Goal: Task Accomplishment & Management: Manage account settings

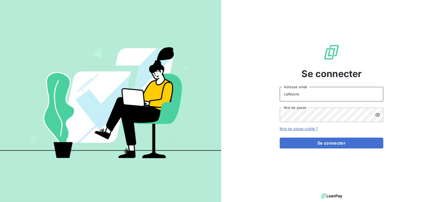
drag, startPoint x: 310, startPoint y: 98, endPoint x: 262, endPoint y: 96, distance: 48.7
click at [262, 96] on div "Se connecter Lefeuvre Adresse email Mot de passe Mot de passe oublié ? Se conne…" at bounding box center [331, 96] width 221 height 192
type input "S"
type input "[EMAIL_ADDRESS][DOMAIN_NAME]"
click at [228, 116] on div "Se connecter [EMAIL_ADDRESS][DOMAIN_NAME] Adresse email Mot de passe Mot de pas…" at bounding box center [331, 96] width 221 height 192
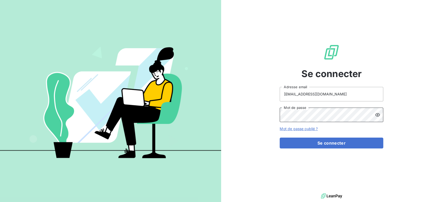
click at [280, 138] on button "Se connecter" at bounding box center [332, 143] width 104 height 11
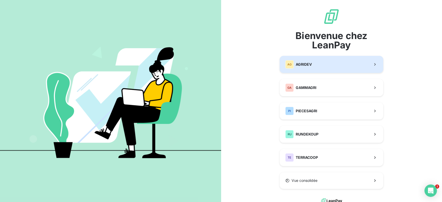
click at [331, 67] on button "AG AGRIDEV" at bounding box center [332, 64] width 104 height 17
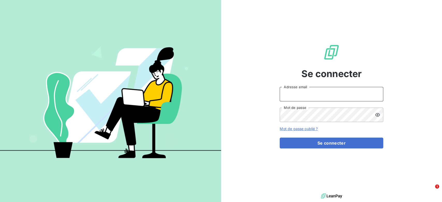
type input "Lefeuvre"
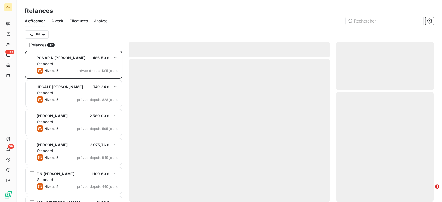
scroll to position [147, 93]
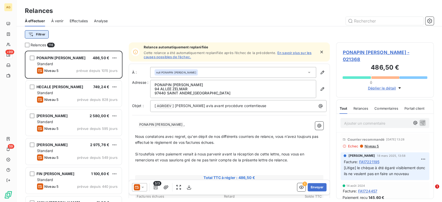
click at [46, 35] on html "AG +99 59 Relances À effectuer À venir Effectuées Analyse Filtrer Relances 116 …" at bounding box center [221, 101] width 442 height 202
click at [8, 22] on icon at bounding box center [8, 24] width 4 height 4
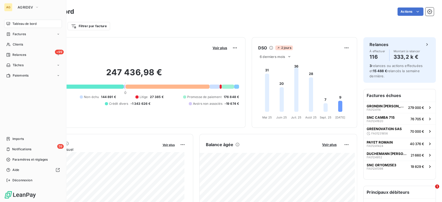
click at [15, 55] on span "Relances" at bounding box center [19, 55] width 14 height 5
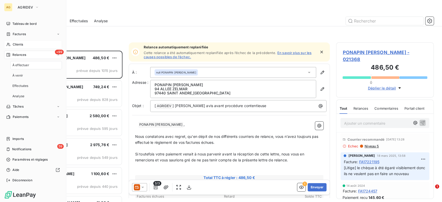
scroll to position [147, 93]
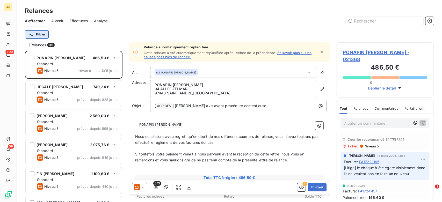
click at [44, 35] on html "AG +99 59 Relances À effectuer À venir Effectuées Analyse Filtrer Relances 116 …" at bounding box center [221, 101] width 442 height 202
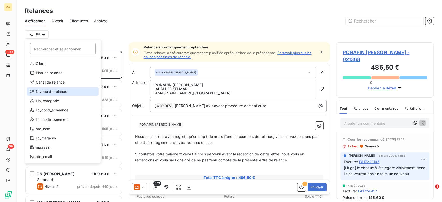
click at [59, 89] on div "Niveau de relance" at bounding box center [63, 92] width 72 height 8
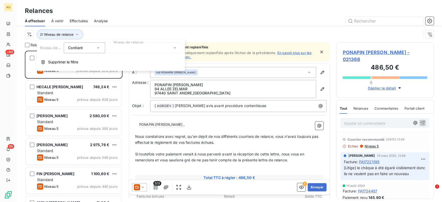
click at [146, 47] on div at bounding box center [144, 47] width 75 height 11
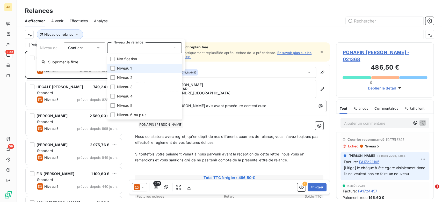
click at [120, 65] on li "Niveau 1" at bounding box center [144, 68] width 75 height 9
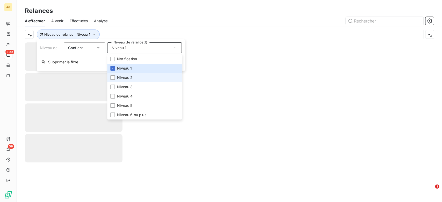
click at [121, 77] on span "Niveau 2" at bounding box center [125, 77] width 16 height 5
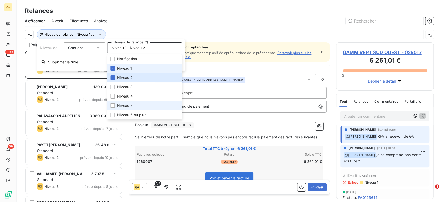
scroll to position [147, 93]
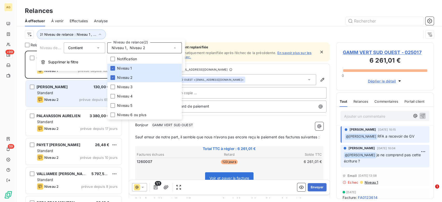
click at [54, 91] on div "Standard" at bounding box center [77, 92] width 81 height 5
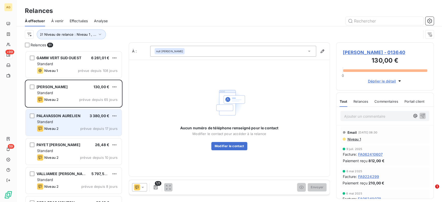
click at [76, 122] on div "Standard" at bounding box center [77, 121] width 81 height 5
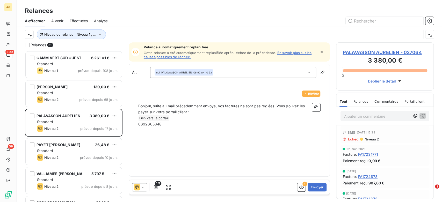
scroll to position [147, 93]
click at [360, 102] on span "Relances" at bounding box center [360, 101] width 15 height 4
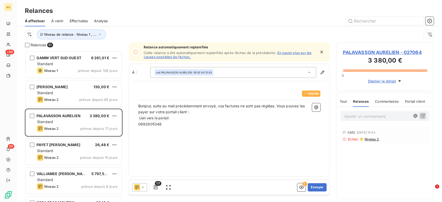
click at [344, 104] on div "Tout" at bounding box center [342, 101] width 7 height 11
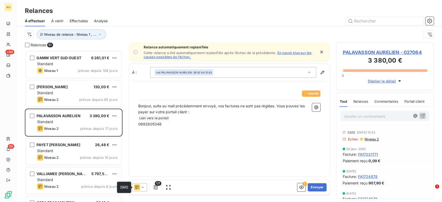
click at [141, 187] on icon at bounding box center [142, 187] width 5 height 5
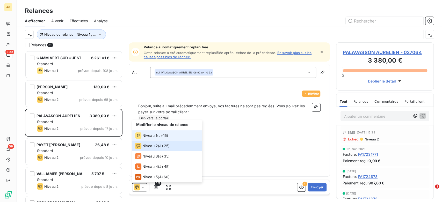
click at [156, 136] on span "Niveau 1" at bounding box center [149, 135] width 15 height 5
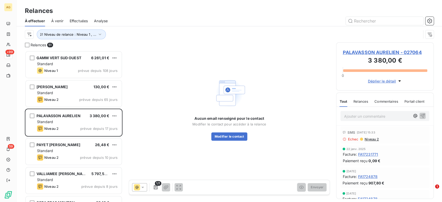
click at [384, 51] on span "PALAVASSON AURELIEN - 027064" at bounding box center [385, 52] width 85 height 7
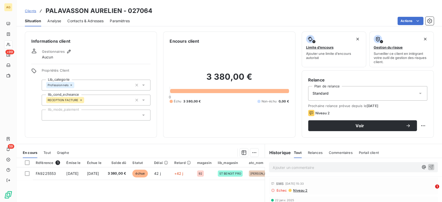
click at [93, 23] on span "Contacts & Adresses" at bounding box center [85, 20] width 36 height 5
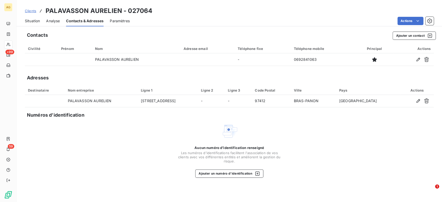
click at [37, 22] on span "Situation" at bounding box center [32, 20] width 15 height 5
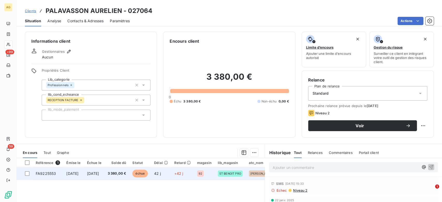
click at [125, 175] on span "3 380,00 €" at bounding box center [117, 173] width 19 height 5
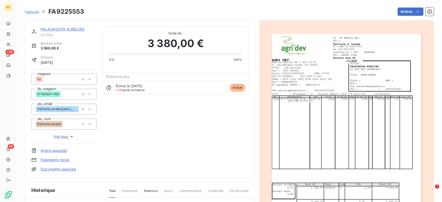
click at [373, 122] on img "button" at bounding box center [346, 139] width 149 height 211
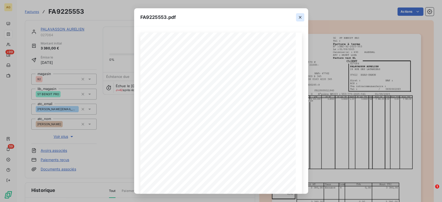
click at [298, 19] on icon "button" at bounding box center [300, 17] width 5 height 5
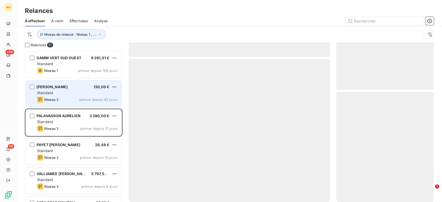
scroll to position [147, 93]
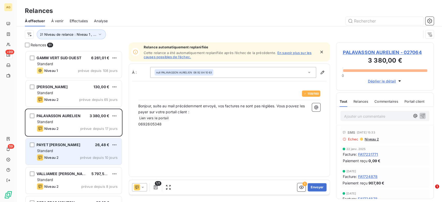
click at [72, 151] on div "Standard" at bounding box center [77, 150] width 81 height 5
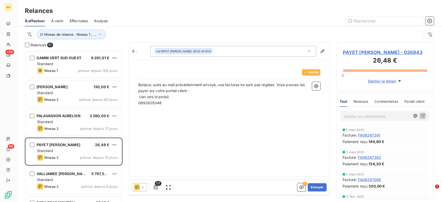
click at [359, 104] on span "Relances" at bounding box center [360, 101] width 15 height 4
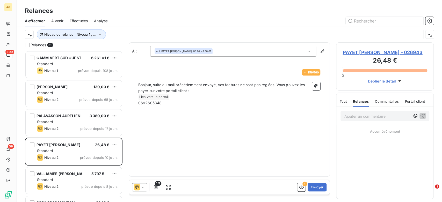
click at [141, 189] on icon at bounding box center [142, 187] width 5 height 5
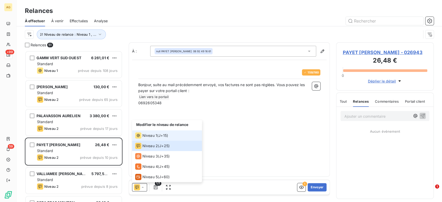
click at [157, 138] on div "Niveau 1 ( J+15 )" at bounding box center [151, 136] width 33 height 6
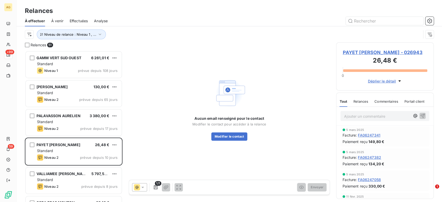
click at [362, 49] on span "PAYET [PERSON_NAME] - 026943" at bounding box center [385, 52] width 85 height 7
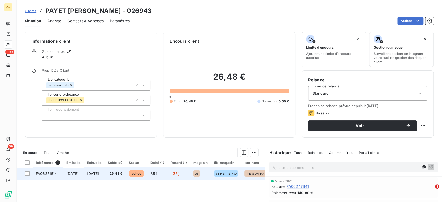
click at [99, 173] on span "[DATE]" at bounding box center [93, 173] width 12 height 4
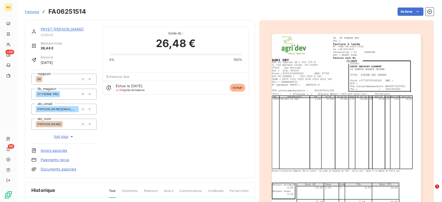
click at [326, 110] on img "button" at bounding box center [346, 139] width 149 height 211
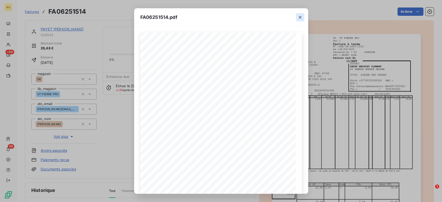
click at [300, 16] on icon "button" at bounding box center [300, 17] width 5 height 5
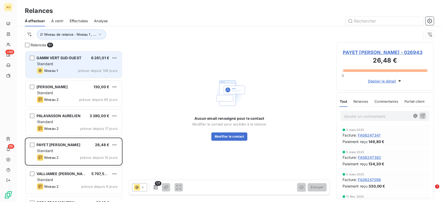
scroll to position [147, 93]
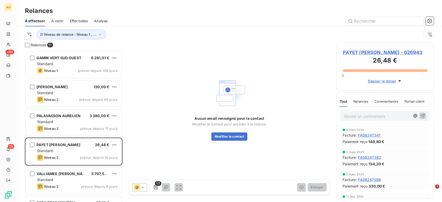
click at [138, 188] on icon at bounding box center [137, 187] width 6 height 6
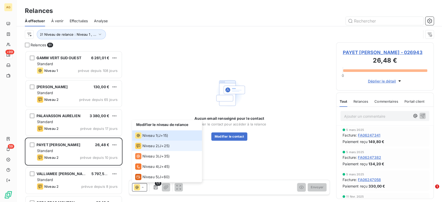
click at [156, 142] on li "Niveau 2 ( J+25 )" at bounding box center [167, 146] width 70 height 10
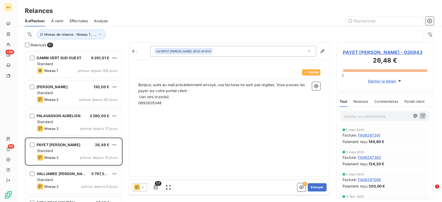
click at [144, 188] on icon at bounding box center [142, 187] width 5 height 5
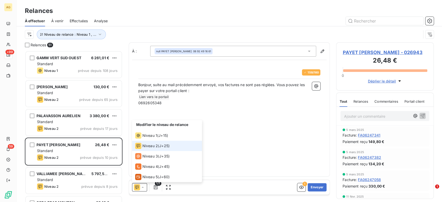
click at [157, 145] on span "Niveau 2" at bounding box center [150, 145] width 16 height 5
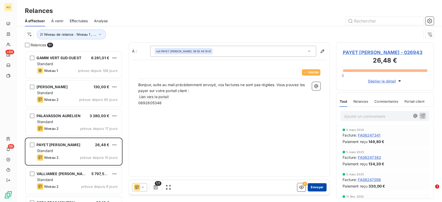
click at [321, 189] on button "Envoyer" at bounding box center [317, 187] width 19 height 8
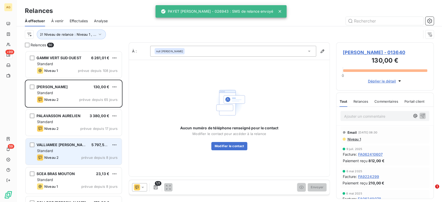
click at [66, 159] on div "Niveau 2 prévue depuis 8 jours" at bounding box center [77, 158] width 81 height 6
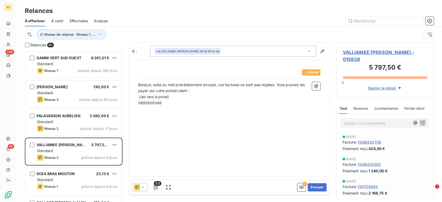
click at [147, 187] on div at bounding box center [139, 187] width 15 height 8
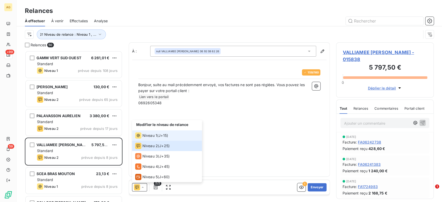
click at [156, 136] on span "Niveau 1" at bounding box center [149, 135] width 15 height 5
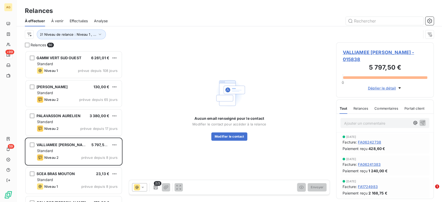
click at [360, 109] on span "Relances" at bounding box center [360, 108] width 15 height 4
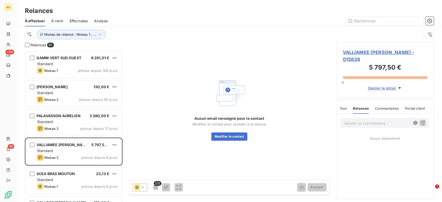
click at [343, 107] on span "Tout" at bounding box center [342, 108] width 7 height 4
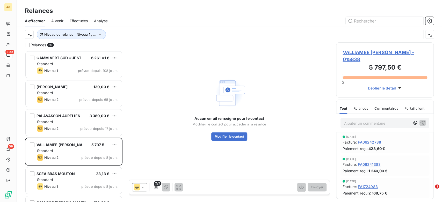
click at [143, 186] on icon at bounding box center [142, 187] width 5 height 5
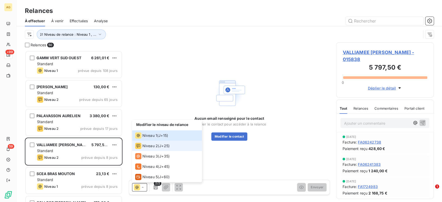
click at [158, 147] on div "Niveau 2 ( J+25 )" at bounding box center [152, 146] width 34 height 6
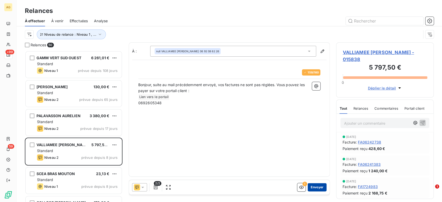
click at [315, 189] on button "Envoyer" at bounding box center [317, 187] width 19 height 8
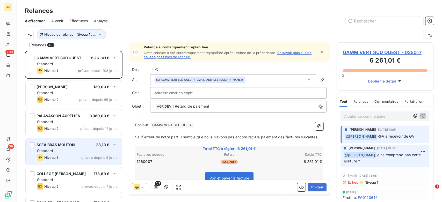
scroll to position [147, 93]
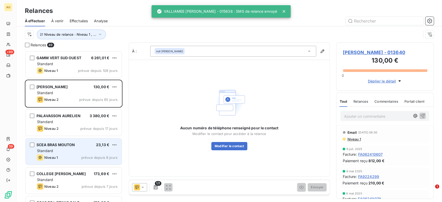
click at [72, 163] on div "SCEA BRAS MOUTON 23,13 € Standard Niveau 1 prévue depuis 8 jours" at bounding box center [74, 152] width 96 height 26
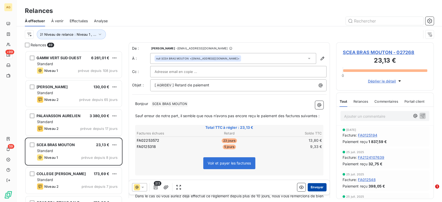
click at [308, 186] on button "Envoyer" at bounding box center [317, 187] width 19 height 8
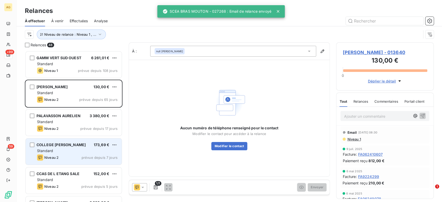
click at [86, 153] on div "Standard" at bounding box center [77, 150] width 81 height 5
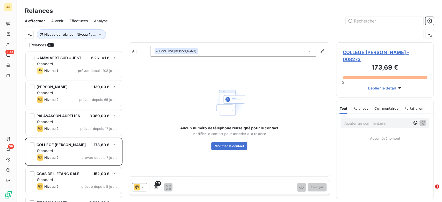
click at [371, 55] on span "COLLEGE [PERSON_NAME] - 008273" at bounding box center [385, 56] width 85 height 14
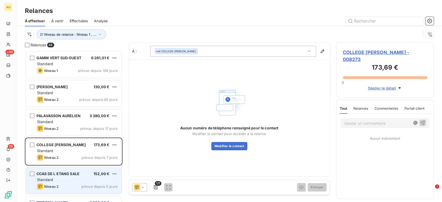
click at [66, 177] on div "CCAS DE L ETANG SALE 152,00 € Standard Niveau 2 prévue depuis 5 jours" at bounding box center [74, 181] width 96 height 26
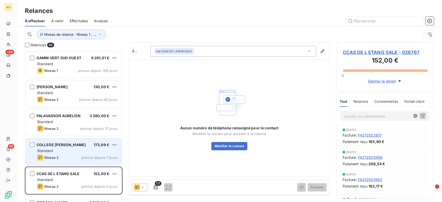
scroll to position [29, 0]
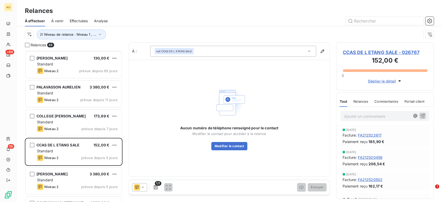
click at [144, 185] on icon at bounding box center [142, 187] width 5 height 5
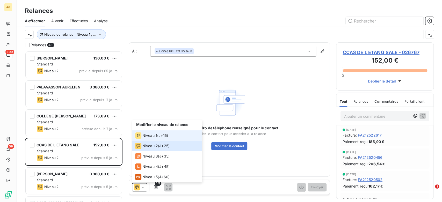
click at [156, 139] on li "Niveau 1 ( J+15 )" at bounding box center [167, 136] width 70 height 10
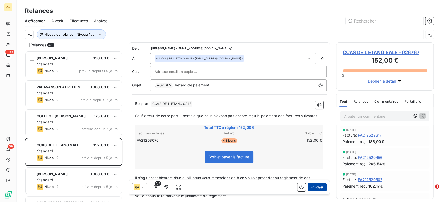
click at [312, 186] on button "Envoyer" at bounding box center [317, 187] width 19 height 8
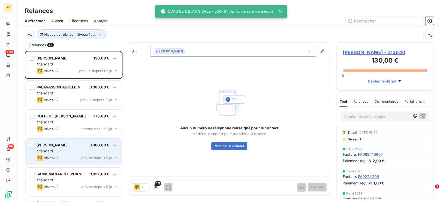
click at [77, 159] on div "Niveau 2 prévue depuis 5 jours" at bounding box center [77, 158] width 81 height 6
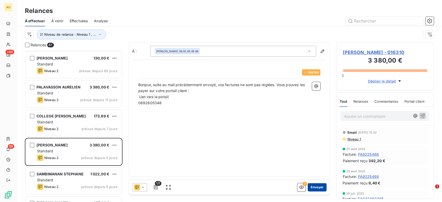
click at [318, 188] on button "Envoyer" at bounding box center [317, 187] width 19 height 8
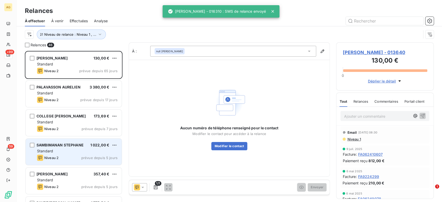
click at [84, 154] on div "Standard" at bounding box center [77, 151] width 81 height 5
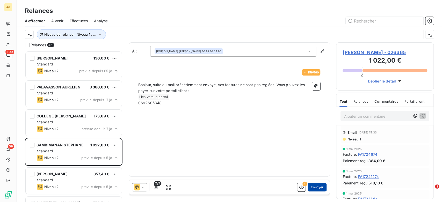
click at [323, 184] on button "Envoyer" at bounding box center [317, 187] width 19 height 8
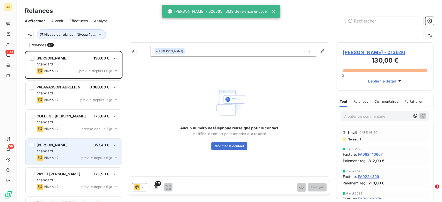
click at [73, 158] on div "Niveau 2 prévue depuis 5 jours" at bounding box center [77, 158] width 81 height 6
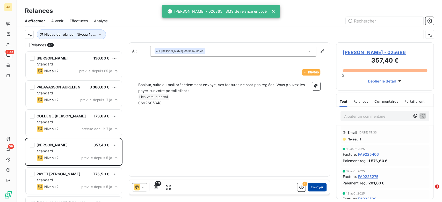
click at [320, 186] on button "Envoyer" at bounding box center [317, 187] width 19 height 8
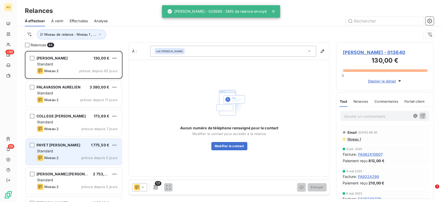
click at [73, 163] on div "PAYET [PERSON_NAME] 1 775,50 € Standard Niveau 2 prévue depuis 5 jours" at bounding box center [74, 152] width 96 height 26
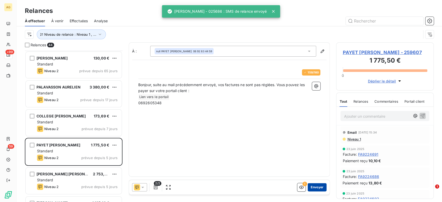
click at [320, 187] on button "Envoyer" at bounding box center [317, 187] width 19 height 8
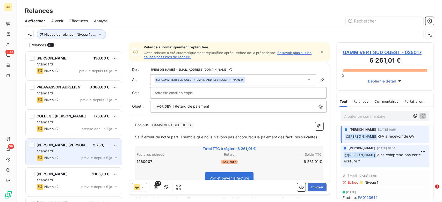
click at [68, 156] on div "Niveau 2 prévue depuis 5 jours" at bounding box center [77, 158] width 81 height 6
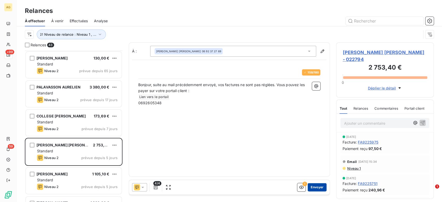
click at [318, 185] on button "Envoyer" at bounding box center [317, 187] width 19 height 8
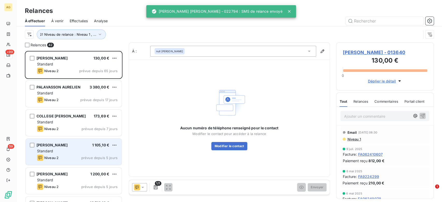
click at [74, 152] on div "Standard" at bounding box center [77, 151] width 81 height 5
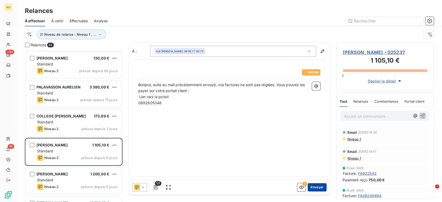
click at [319, 186] on button "Envoyer" at bounding box center [317, 187] width 19 height 8
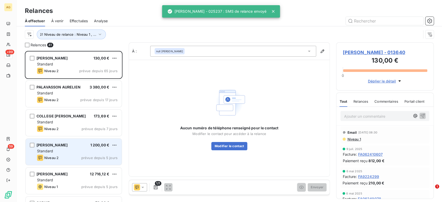
click at [83, 156] on span "prévue depuis 5 jours" at bounding box center [99, 158] width 36 height 4
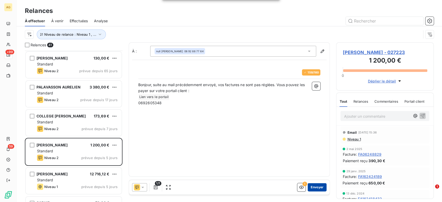
click at [317, 186] on button "Envoyer" at bounding box center [317, 187] width 19 height 8
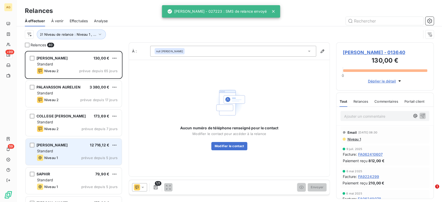
click at [84, 153] on div "Standard" at bounding box center [77, 151] width 81 height 5
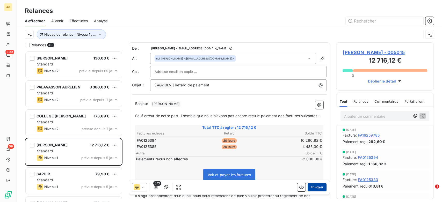
click at [316, 189] on button "Envoyer" at bounding box center [317, 187] width 19 height 8
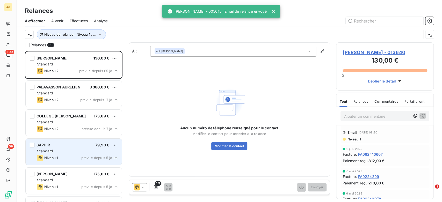
click at [79, 163] on div "SAPHIR 79,90 € Standard Niveau 1 prévue depuis 5 jours" at bounding box center [74, 152] width 96 height 26
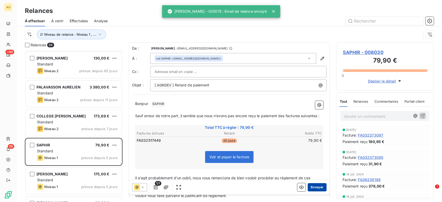
click at [319, 189] on button "Envoyer" at bounding box center [317, 187] width 19 height 8
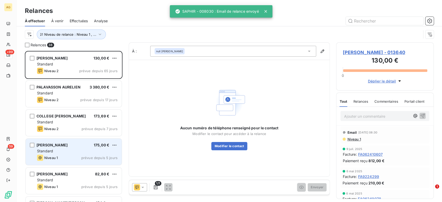
click at [76, 165] on div "[PERSON_NAME] 175,00 € Standard Niveau 1 prévue depuis 5 jours" at bounding box center [74, 152] width 96 height 26
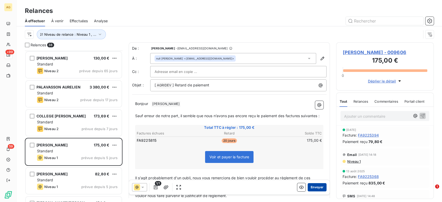
click at [312, 186] on button "Envoyer" at bounding box center [317, 187] width 19 height 8
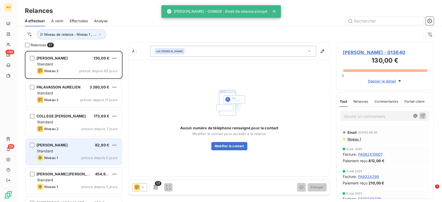
click at [79, 159] on div "Niveau 1 prévue depuis 5 jours" at bounding box center [77, 158] width 81 height 6
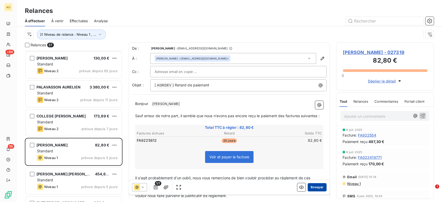
click at [317, 187] on button "Envoyer" at bounding box center [317, 187] width 19 height 8
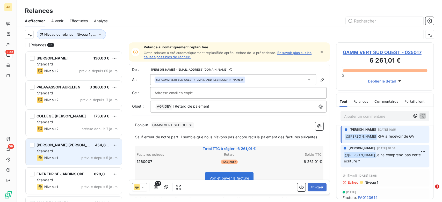
click at [85, 165] on div "[PERSON_NAME] [PERSON_NAME] 454,60 € Standard Niveau 1 prévue depuis 5 jours" at bounding box center [73, 152] width 97 height 27
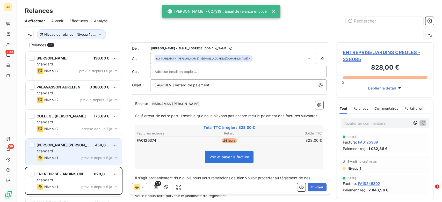
click at [64, 157] on div "Niveau 1 prévue depuis 5 jours" at bounding box center [77, 158] width 81 height 6
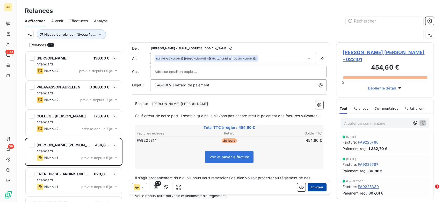
click at [315, 190] on button "Envoyer" at bounding box center [317, 187] width 19 height 8
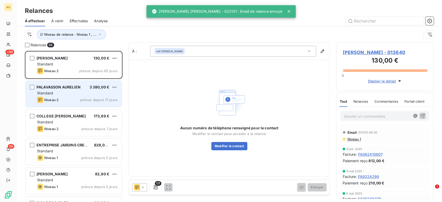
click at [68, 94] on div "Standard" at bounding box center [77, 93] width 81 height 5
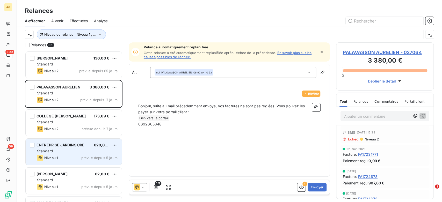
click at [73, 159] on div "Niveau 1 prévue depuis 5 jours" at bounding box center [77, 158] width 81 height 6
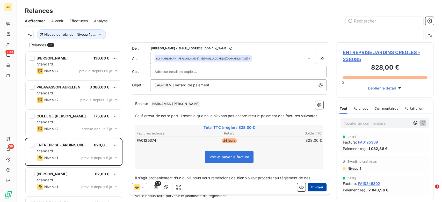
click at [314, 190] on button "Envoyer" at bounding box center [317, 187] width 19 height 8
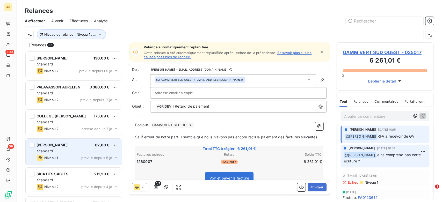
click at [70, 161] on div "Niveau 1 prévue depuis 5 jours" at bounding box center [77, 158] width 81 height 6
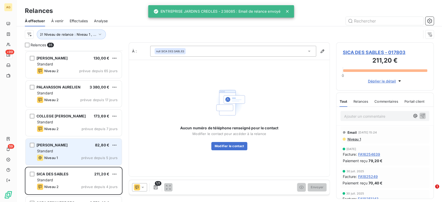
click at [69, 151] on div "Standard" at bounding box center [77, 151] width 81 height 5
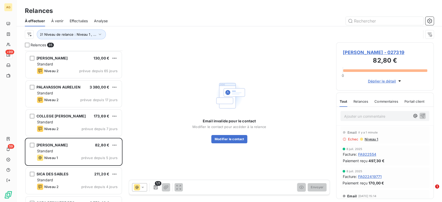
click at [387, 50] on span "[PERSON_NAME] - 027319" at bounding box center [385, 52] width 85 height 7
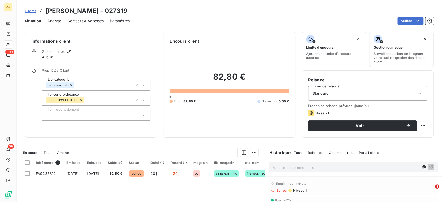
click at [88, 18] on div "Contacts & Adresses" at bounding box center [85, 21] width 36 height 11
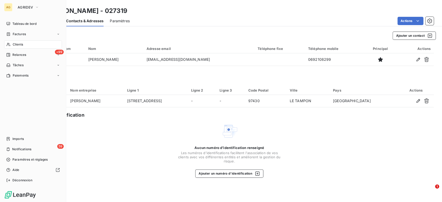
click at [33, 43] on div "Clients" at bounding box center [33, 44] width 58 height 8
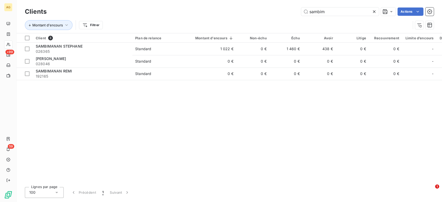
type input "sambim"
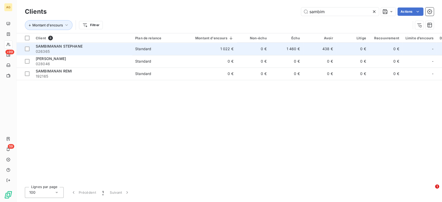
click at [205, 51] on td "1 022 €" at bounding box center [211, 49] width 51 height 12
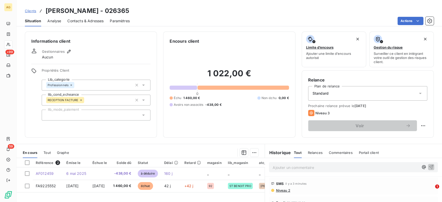
scroll to position [29, 0]
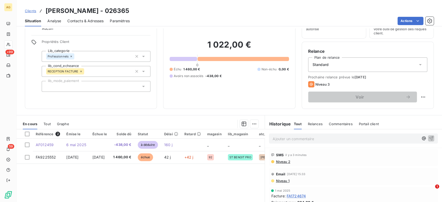
click at [89, 23] on span "Contacts & Adresses" at bounding box center [85, 20] width 36 height 5
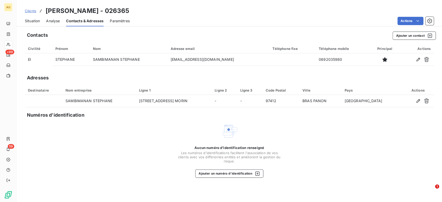
click at [33, 24] on div "Situation" at bounding box center [32, 21] width 15 height 11
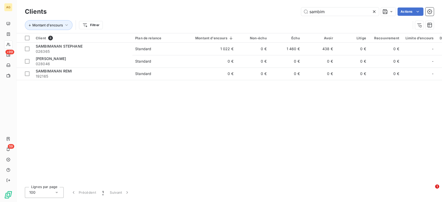
click at [373, 11] on icon at bounding box center [374, 11] width 3 height 3
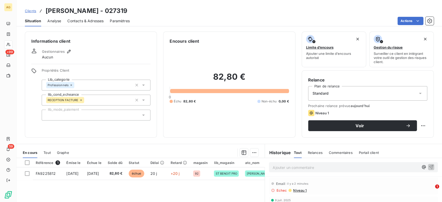
click at [91, 20] on span "Contacts & Adresses" at bounding box center [85, 20] width 36 height 5
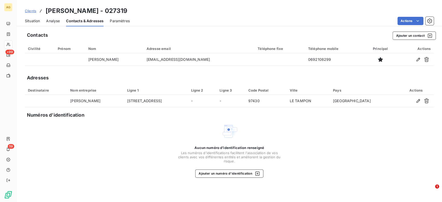
click at [35, 23] on span "Situation" at bounding box center [32, 20] width 15 height 5
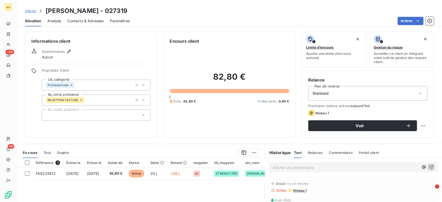
scroll to position [57, 0]
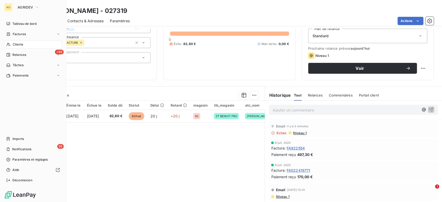
click at [22, 45] on span "Clients" at bounding box center [18, 44] width 10 height 5
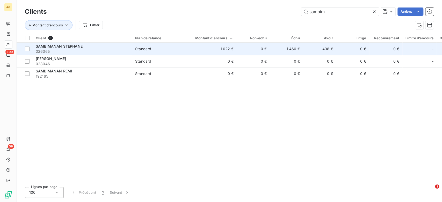
type input "sambim"
click at [184, 52] on td "Standard" at bounding box center [159, 49] width 54 height 12
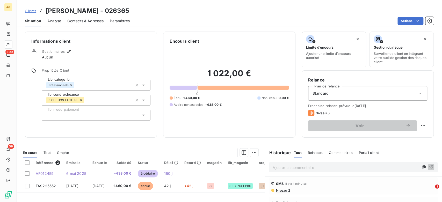
scroll to position [29, 0]
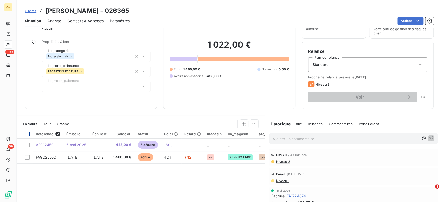
click at [27, 135] on div at bounding box center [27, 134] width 5 height 5
click at [253, 120] on html "AG +99 59 Clients SAMBIMANAN STEPHANE - 026365 Situation Analyse Contacts & Adr…" at bounding box center [221, 101] width 442 height 202
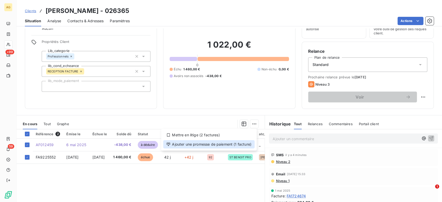
click at [225, 142] on div "Ajouter une promesse de paiement (1 facture)" at bounding box center [208, 144] width 91 height 8
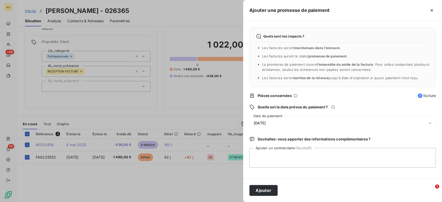
click at [296, 124] on div "[DATE]" at bounding box center [342, 123] width 186 height 15
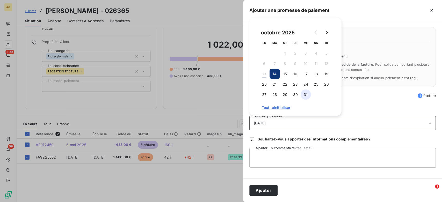
click at [305, 95] on button "31" at bounding box center [306, 95] width 10 height 10
click at [265, 155] on textarea "Ajouter un commentaire (facultatif)" at bounding box center [342, 158] width 186 height 20
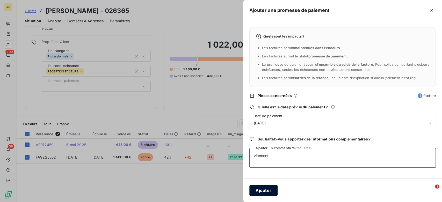
type textarea "virement"
click at [267, 191] on button "Ajouter" at bounding box center [263, 190] width 28 height 11
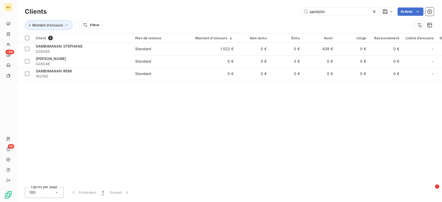
click at [373, 12] on icon at bounding box center [374, 11] width 3 height 3
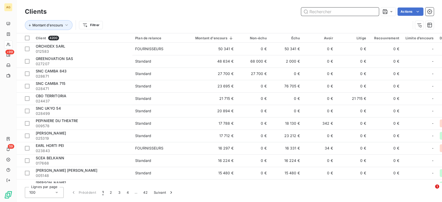
click at [316, 10] on input "text" at bounding box center [340, 12] width 78 height 8
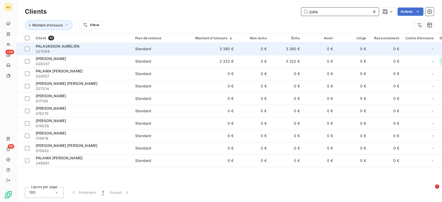
type input "pala"
click at [130, 51] on td "PALAVASSON AURELIEN 027064" at bounding box center [82, 49] width 99 height 12
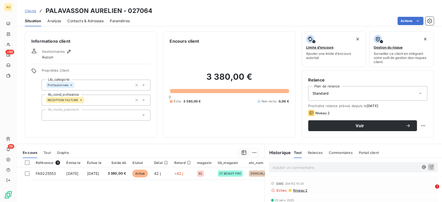
click at [77, 23] on span "Contacts & Adresses" at bounding box center [85, 20] width 36 height 5
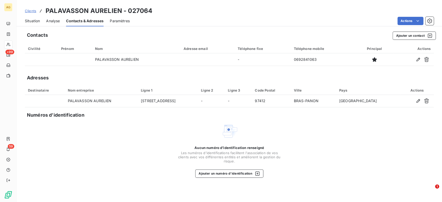
click at [34, 20] on span "Situation" at bounding box center [32, 20] width 15 height 5
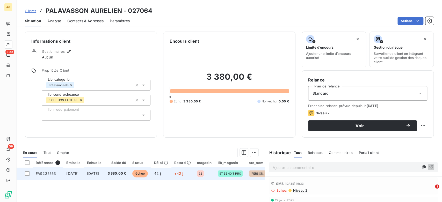
click at [126, 172] on span "3 380,00 €" at bounding box center [117, 173] width 19 height 5
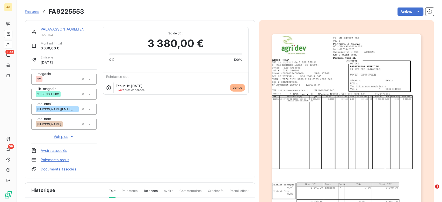
click at [348, 122] on img "button" at bounding box center [346, 139] width 149 height 211
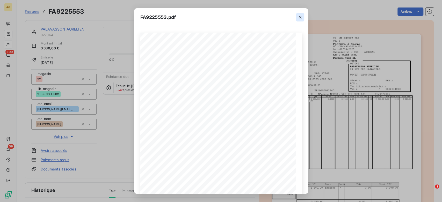
click at [300, 16] on icon "button" at bounding box center [300, 17] width 3 height 3
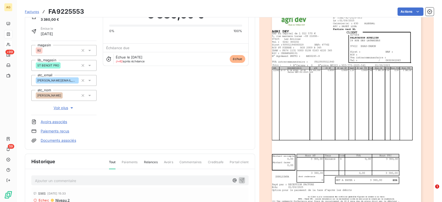
scroll to position [58, 0]
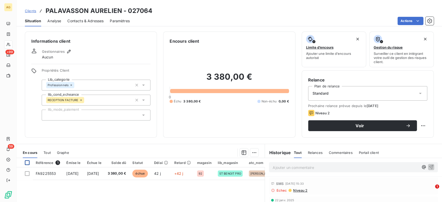
click at [26, 164] on div at bounding box center [27, 163] width 5 height 5
click at [251, 149] on html "AG +99 59 Clients PALAVASSON AURELIEN - 027064 Situation Analyse Contacts & Adr…" at bounding box center [221, 101] width 442 height 202
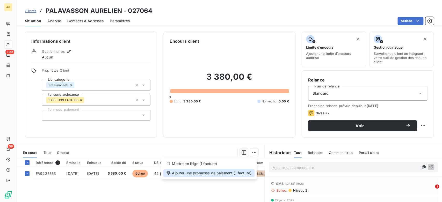
click at [229, 173] on div "Ajouter une promesse de paiement (1 facture)" at bounding box center [208, 173] width 91 height 8
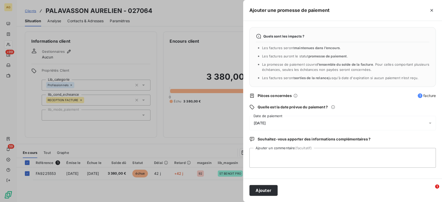
click at [284, 119] on div "[DATE]" at bounding box center [342, 123] width 186 height 15
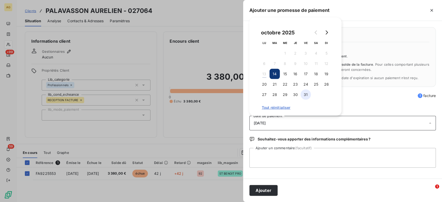
click at [305, 94] on button "31" at bounding box center [306, 95] width 10 height 10
click at [279, 160] on textarea "Ajouter un commentaire (facultatif)" at bounding box center [342, 158] width 186 height 20
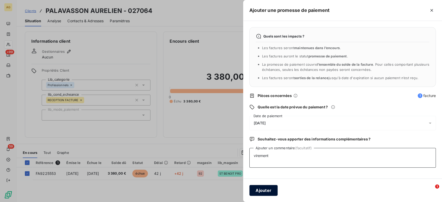
type textarea "virement"
click at [262, 193] on button "Ajouter" at bounding box center [263, 190] width 28 height 11
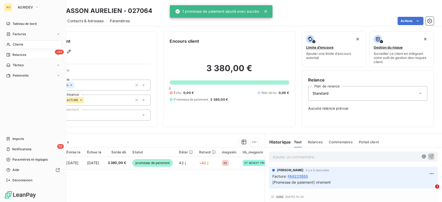
click at [19, 55] on span "Relances" at bounding box center [19, 55] width 14 height 5
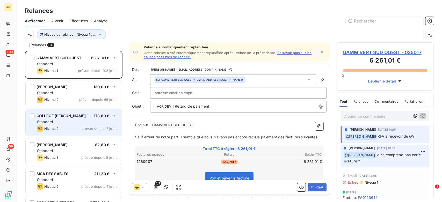
scroll to position [29, 0]
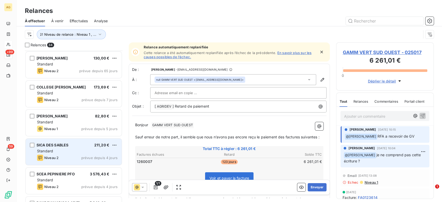
click at [70, 153] on div "Standard" at bounding box center [77, 151] width 81 height 5
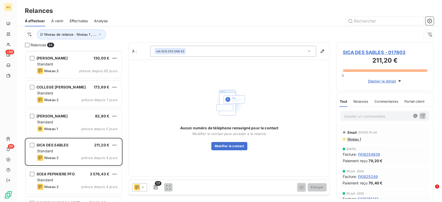
click at [141, 187] on icon at bounding box center [142, 187] width 3 height 1
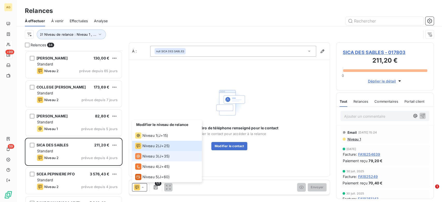
click at [154, 156] on span "Niveau 3" at bounding box center [150, 156] width 16 height 5
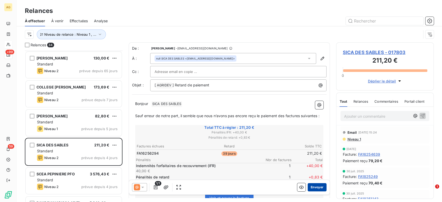
click at [309, 186] on button "Envoyer" at bounding box center [317, 187] width 19 height 8
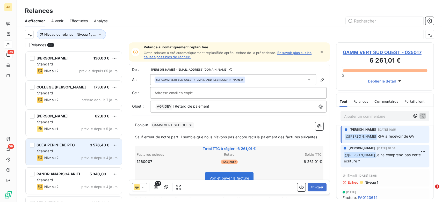
click at [71, 146] on span "SCEA PEPINIERE PFO" at bounding box center [56, 145] width 38 height 4
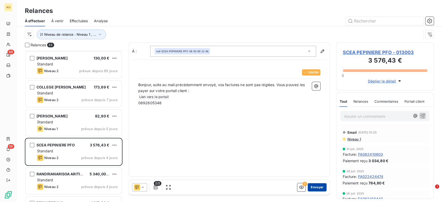
click at [314, 185] on button "Envoyer" at bounding box center [317, 187] width 19 height 8
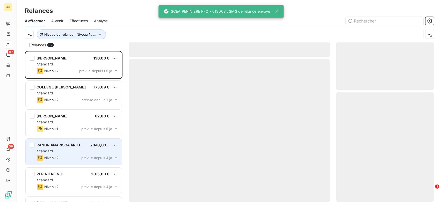
click at [71, 158] on div "Niveau 2 prévue depuis 4 jours" at bounding box center [77, 158] width 81 height 6
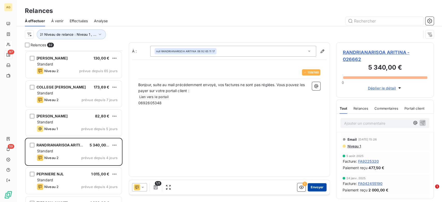
click at [319, 184] on button "Envoyer" at bounding box center [317, 187] width 19 height 8
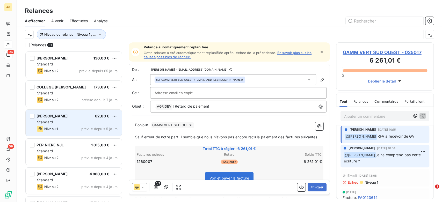
click at [85, 126] on div "Niveau 1 prévue depuis 5 jours" at bounding box center [77, 129] width 81 height 6
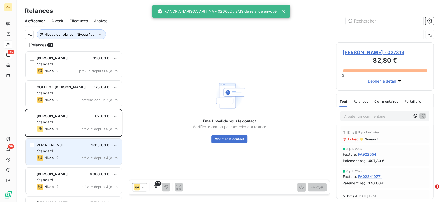
click at [78, 145] on div "PEPINIERE NJL 1 015,00 €" at bounding box center [77, 145] width 81 height 5
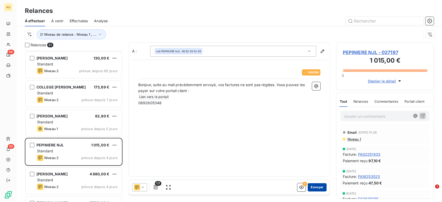
click at [316, 187] on button "Envoyer" at bounding box center [317, 187] width 19 height 8
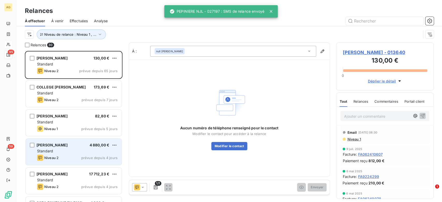
click at [76, 160] on div "Niveau 2 prévue depuis 4 jours" at bounding box center [77, 158] width 81 height 6
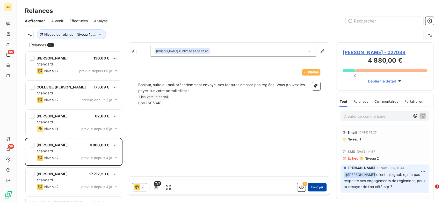
click at [319, 186] on button "Envoyer" at bounding box center [317, 187] width 19 height 8
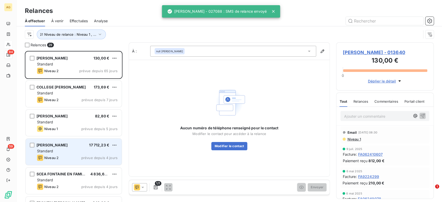
click at [76, 160] on div "Niveau 2 prévue depuis 4 jours" at bounding box center [77, 158] width 81 height 6
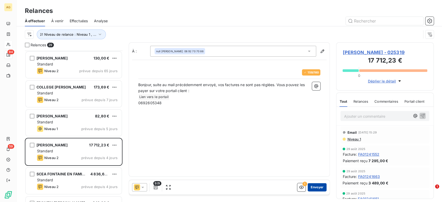
click at [325, 188] on button "Envoyer" at bounding box center [317, 187] width 19 height 8
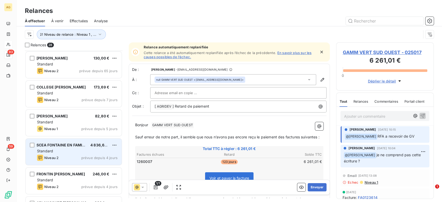
click at [77, 155] on div "Niveau 2 prévue depuis 4 jours" at bounding box center [77, 158] width 81 height 6
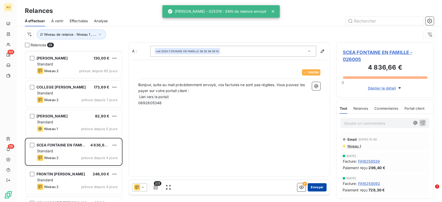
click at [319, 190] on button "Envoyer" at bounding box center [317, 187] width 19 height 8
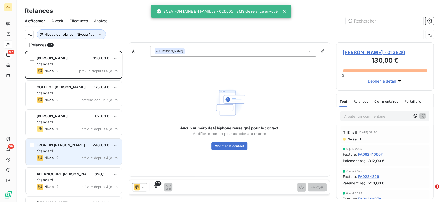
click at [82, 161] on div "Niveau 2 prévue depuis 4 jours" at bounding box center [77, 158] width 81 height 6
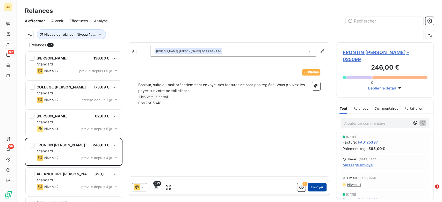
click at [325, 186] on button "Envoyer" at bounding box center [317, 187] width 19 height 8
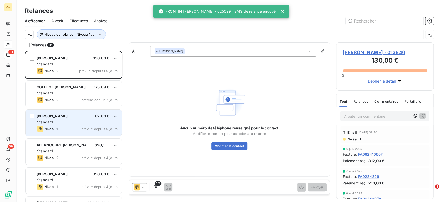
click at [76, 125] on div "[PERSON_NAME] 82,80 € Standard Niveau 1 prévue depuis 5 jours" at bounding box center [74, 123] width 96 height 26
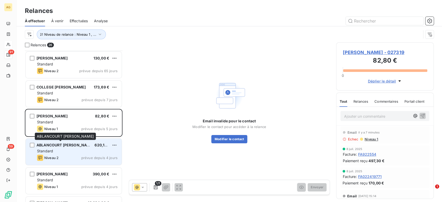
click at [75, 146] on span "ABLANCOURT [PERSON_NAME]" at bounding box center [65, 145] width 57 height 4
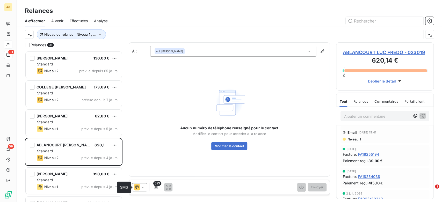
click at [140, 187] on icon at bounding box center [137, 187] width 6 height 6
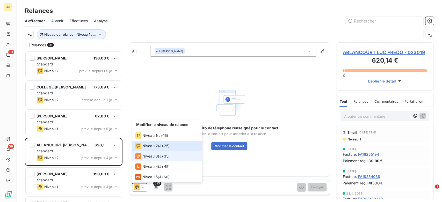
click at [156, 154] on div "Niveau 3" at bounding box center [146, 156] width 23 height 6
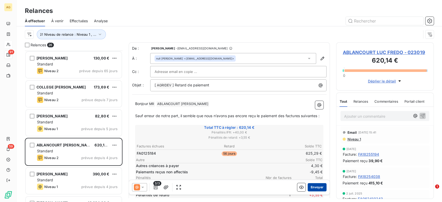
click at [316, 186] on button "Envoyer" at bounding box center [317, 187] width 19 height 8
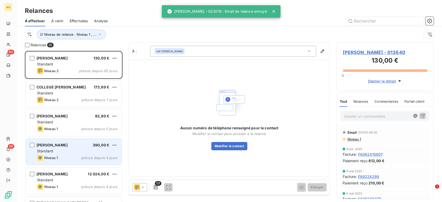
click at [77, 159] on div "Niveau 1 prévue depuis 4 jours" at bounding box center [77, 158] width 81 height 6
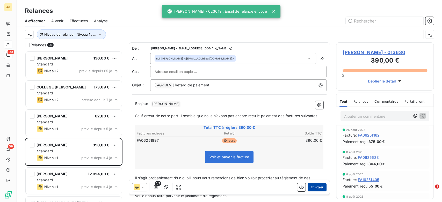
click at [315, 191] on button "Envoyer" at bounding box center [317, 187] width 19 height 8
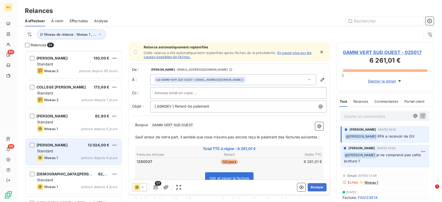
click at [70, 159] on div "Niveau 1 prévue depuis 4 jours" at bounding box center [77, 158] width 81 height 6
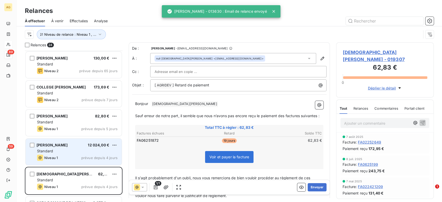
click at [57, 156] on span "Niveau 1" at bounding box center [50, 158] width 13 height 4
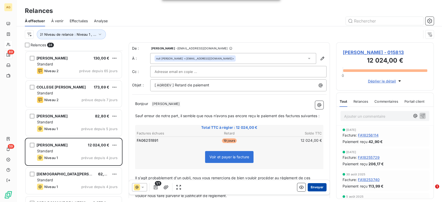
click at [311, 187] on button "Envoyer" at bounding box center [317, 187] width 19 height 8
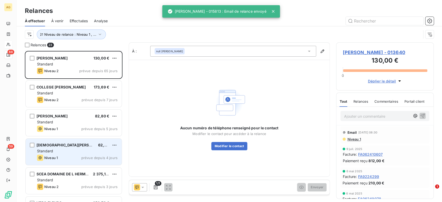
click at [70, 161] on div "Niveau 1 prévue depuis 4 jours" at bounding box center [77, 158] width 81 height 6
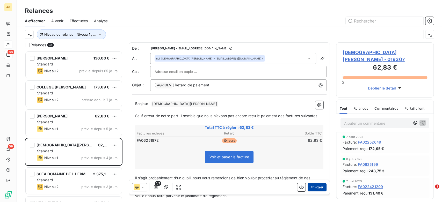
click at [320, 187] on button "Envoyer" at bounding box center [317, 187] width 19 height 8
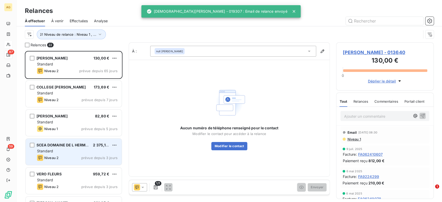
click at [61, 155] on div "Niveau 2 prévue depuis 3 jours" at bounding box center [77, 158] width 81 height 6
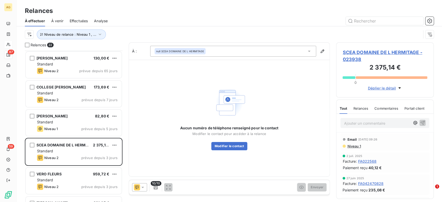
click at [144, 188] on icon at bounding box center [142, 187] width 5 height 5
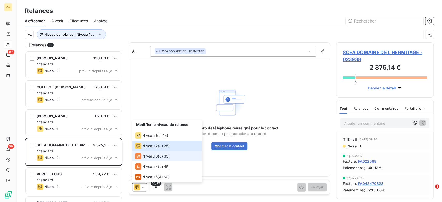
click at [150, 155] on span "Niveau 3" at bounding box center [150, 156] width 16 height 5
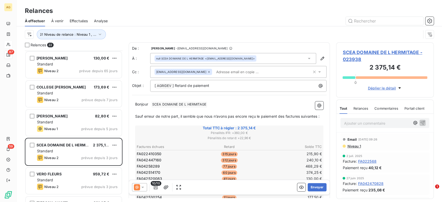
scroll to position [58, 0]
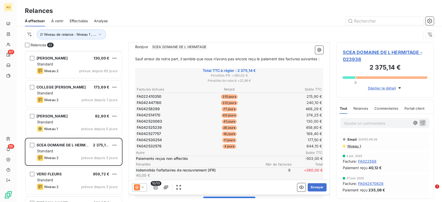
click at [315, 183] on div "10/10 Envoyer" at bounding box center [229, 187] width 201 height 15
click at [315, 186] on button "Envoyer" at bounding box center [317, 187] width 19 height 8
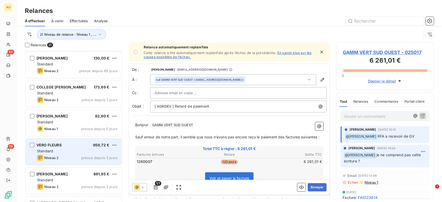
click at [66, 157] on div "Niveau 2 prévue depuis 3 jours" at bounding box center [77, 158] width 81 height 6
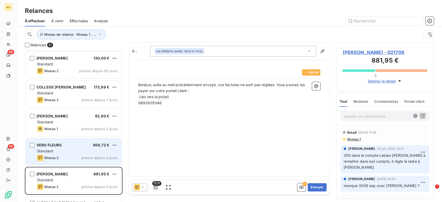
click at [71, 159] on div "Niveau 2 prévue depuis 3 jours" at bounding box center [77, 158] width 81 height 6
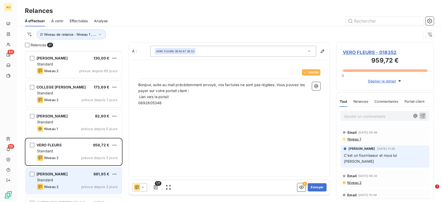
click at [60, 172] on div "[PERSON_NAME]" at bounding box center [52, 174] width 31 height 5
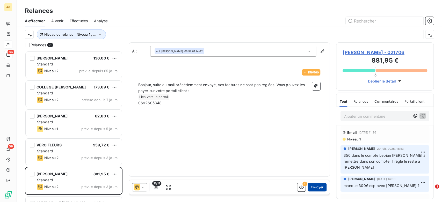
click at [319, 186] on button "Envoyer" at bounding box center [317, 187] width 19 height 8
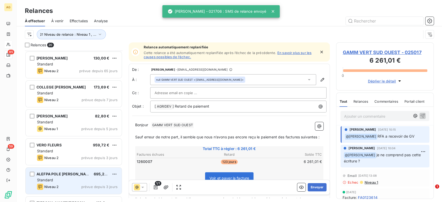
click at [73, 180] on div "Standard" at bounding box center [77, 180] width 81 height 5
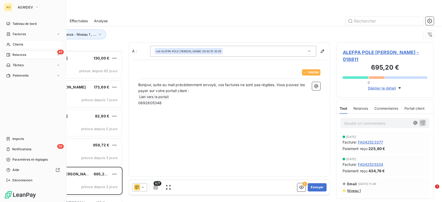
click at [25, 42] on div "Clients" at bounding box center [33, 44] width 58 height 8
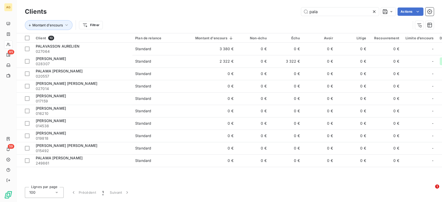
drag, startPoint x: 327, startPoint y: 11, endPoint x: 296, endPoint y: 7, distance: 30.8
click at [296, 7] on div "Clients pala Actions" at bounding box center [229, 11] width 409 height 11
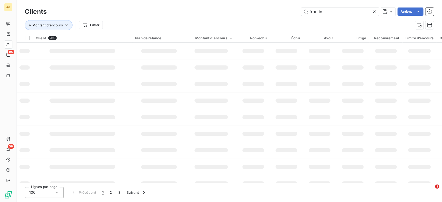
type input "frontin"
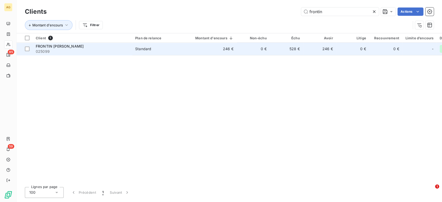
click at [210, 47] on td "246 €" at bounding box center [211, 49] width 51 height 12
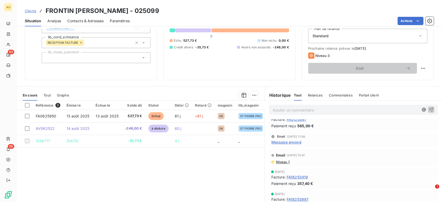
scroll to position [57, 0]
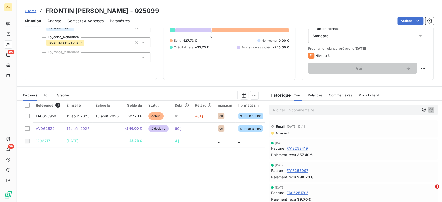
click at [315, 95] on span "Relances" at bounding box center [315, 95] width 15 height 4
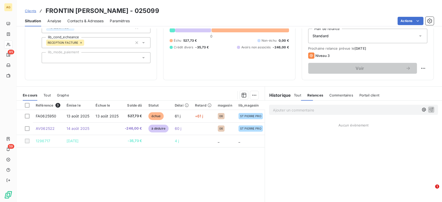
scroll to position [0, 0]
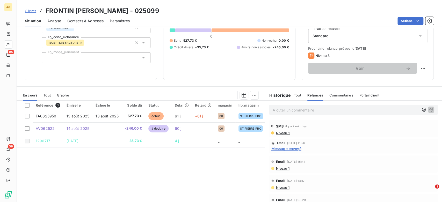
click at [339, 96] on span "Commentaires" at bounding box center [341, 95] width 24 height 4
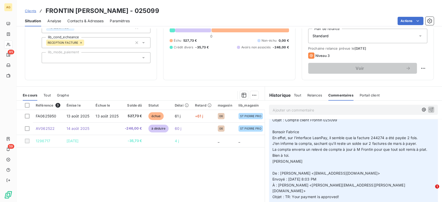
click at [156, 161] on div "Référence 3 Émise le Échue le Solde dû Statut Délai Retard magasin lib_magasin …" at bounding box center [141, 151] width 248 height 100
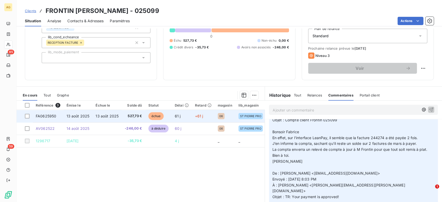
click at [130, 111] on td "527,73 €" at bounding box center [133, 116] width 23 height 12
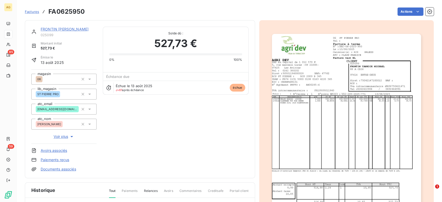
click at [337, 106] on img "button" at bounding box center [346, 139] width 149 height 211
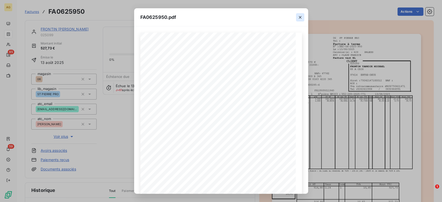
click at [301, 20] on button "button" at bounding box center [300, 17] width 8 height 8
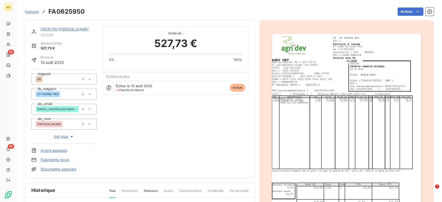
scroll to position [109, 0]
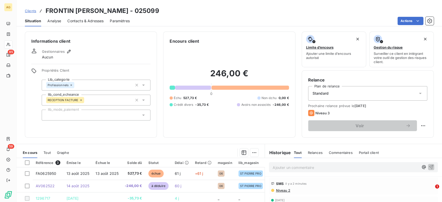
scroll to position [29, 0]
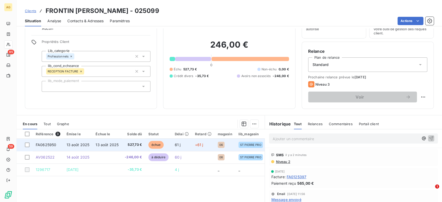
click at [120, 145] on td "13 août 2025" at bounding box center [106, 145] width 29 height 12
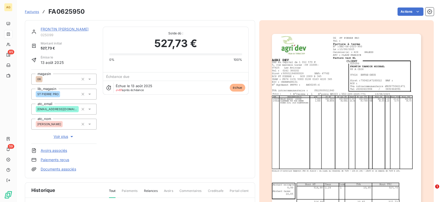
click at [324, 134] on img "button" at bounding box center [346, 139] width 149 height 211
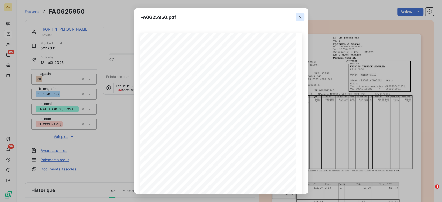
click at [299, 15] on icon "button" at bounding box center [300, 17] width 5 height 5
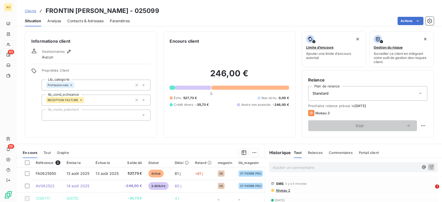
scroll to position [71, 0]
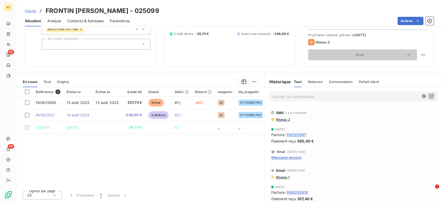
click at [300, 99] on p "Ajouter un commentaire ﻿" at bounding box center [346, 96] width 146 height 6
click at [429, 95] on icon "button" at bounding box center [431, 95] width 5 height 5
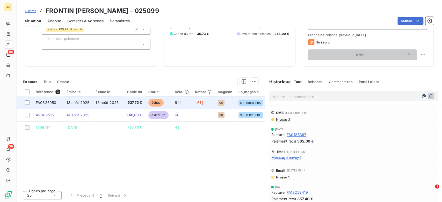
click at [122, 103] on td "527,73 €" at bounding box center [133, 103] width 23 height 12
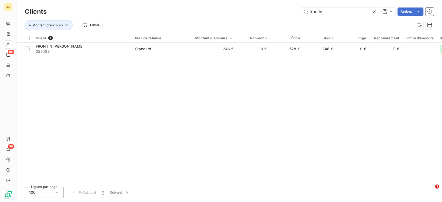
click at [374, 10] on icon at bounding box center [374, 11] width 5 height 5
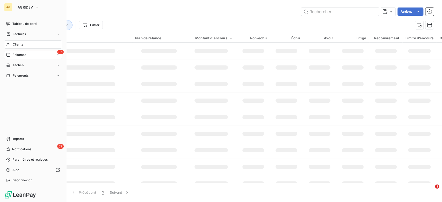
click at [16, 52] on div "85 Relances" at bounding box center [33, 55] width 58 height 8
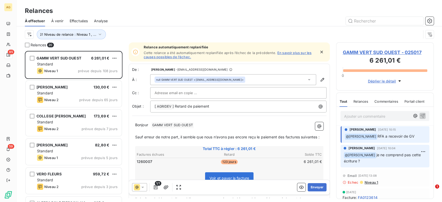
scroll to position [58, 0]
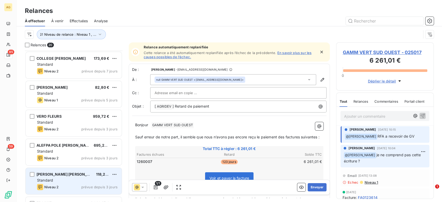
click at [76, 180] on div "Standard" at bounding box center [77, 180] width 81 height 5
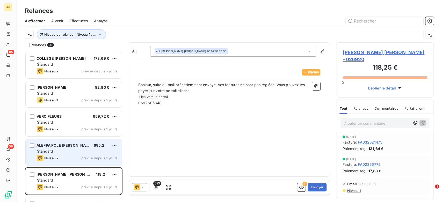
click at [89, 160] on span "prévue depuis 3 jours" at bounding box center [99, 158] width 36 height 4
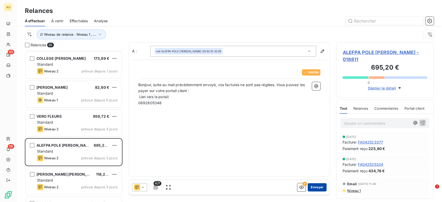
click at [317, 185] on button "Envoyer" at bounding box center [317, 187] width 19 height 8
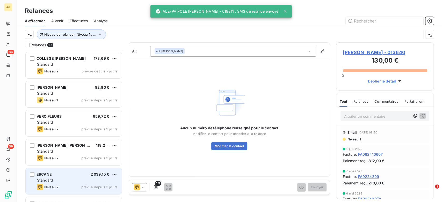
click at [66, 184] on div "ERCANE 2 039,15 € Standard Niveau 2 prévue depuis 3 jours" at bounding box center [74, 181] width 96 height 26
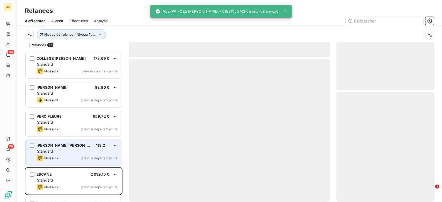
click at [82, 154] on div "[PERSON_NAME] [PERSON_NAME] 118,25 € Standard Niveau 2 prévue depuis 3 jours" at bounding box center [74, 152] width 96 height 26
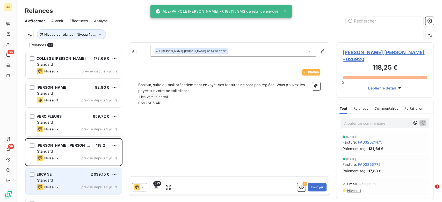
click at [89, 177] on div "ERCANE 2 039,15 € Standard Niveau 2 prévue depuis 3 jours" at bounding box center [74, 181] width 96 height 26
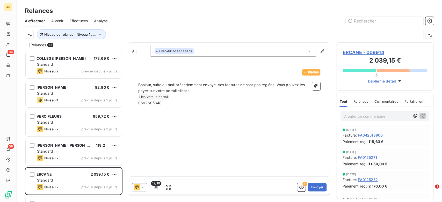
click at [364, 104] on div "Relances" at bounding box center [360, 101] width 15 height 11
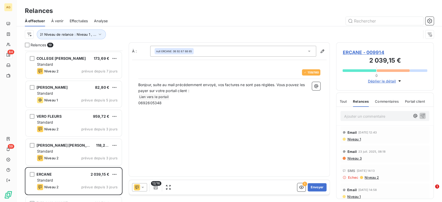
click at [354, 137] on span "Niveau 1" at bounding box center [354, 139] width 14 height 4
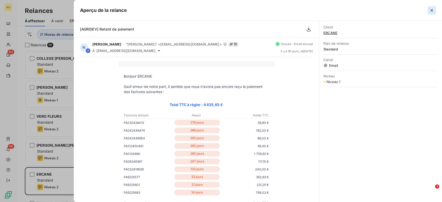
click at [430, 12] on icon "button" at bounding box center [431, 10] width 5 height 5
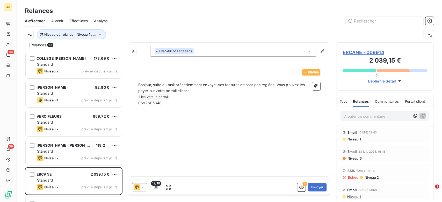
click at [137, 189] on icon at bounding box center [137, 187] width 6 height 6
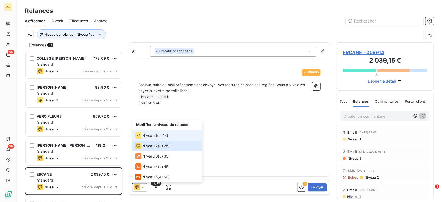
click at [157, 134] on div "Niveau 1 ( J+15 )" at bounding box center [151, 136] width 33 height 6
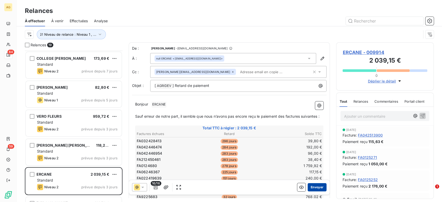
click at [317, 186] on button "Envoyer" at bounding box center [317, 187] width 19 height 8
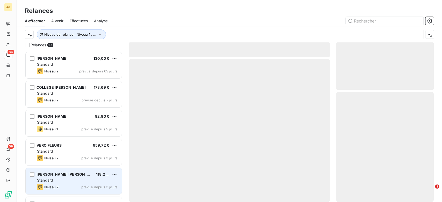
click at [64, 185] on div "Niveau 2 prévue depuis 3 jours" at bounding box center [77, 187] width 81 height 6
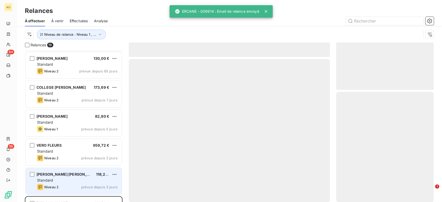
scroll to position [86, 0]
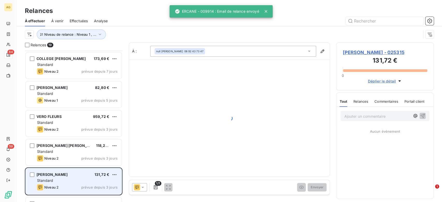
click at [66, 180] on div "Standard" at bounding box center [77, 180] width 81 height 5
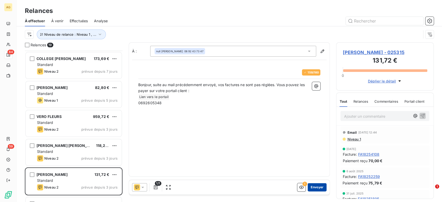
click at [317, 187] on button "Envoyer" at bounding box center [317, 187] width 19 height 8
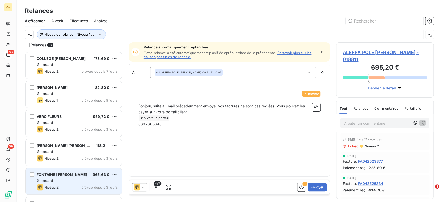
click at [85, 181] on div "Standard" at bounding box center [77, 180] width 81 height 5
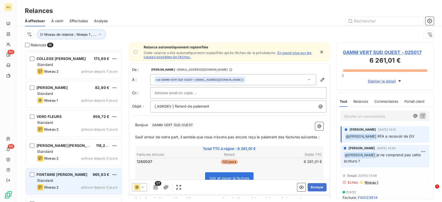
scroll to position [58, 0]
click at [67, 184] on div "Niveau 2 prévue depuis 3 jours" at bounding box center [77, 187] width 81 height 6
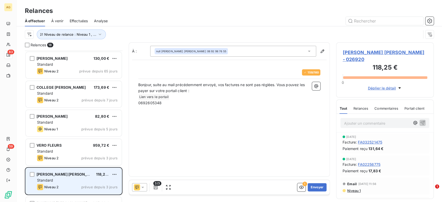
scroll to position [86, 0]
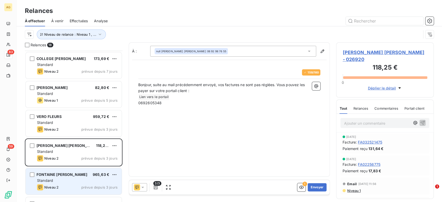
click at [81, 185] on div "Niveau 2 prévue depuis 3 jours" at bounding box center [77, 187] width 81 height 6
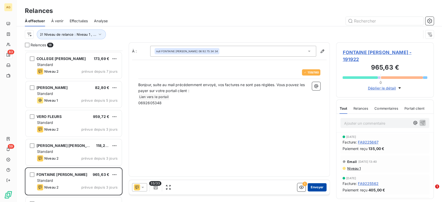
click at [317, 186] on button "Envoyer" at bounding box center [317, 187] width 19 height 8
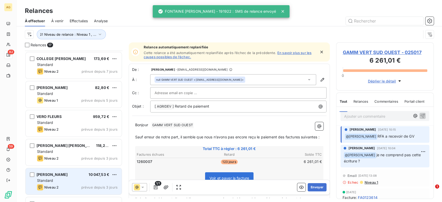
click at [77, 183] on div "Standard" at bounding box center [77, 180] width 81 height 5
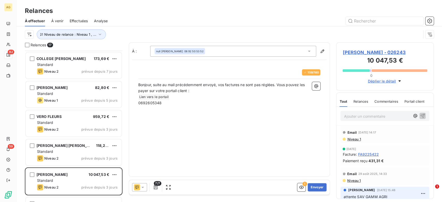
click at [400, 159] on div "Paiement reçu 431,31 €" at bounding box center [385, 160] width 85 height 5
click at [318, 188] on button "Envoyer" at bounding box center [317, 187] width 19 height 8
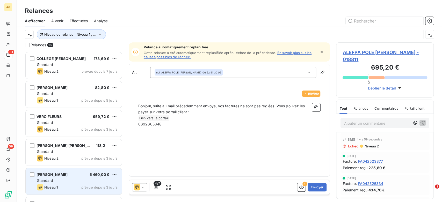
click at [80, 184] on div "[PERSON_NAME] 5 460,00 € Standard Niveau 1 prévue depuis 3 jours" at bounding box center [74, 181] width 96 height 26
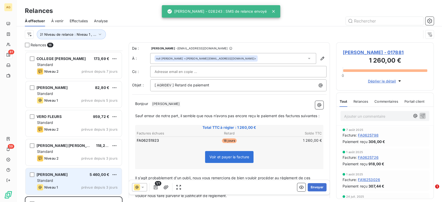
click at [89, 184] on div "Niveau 1 prévue depuis 3 jours" at bounding box center [77, 187] width 81 height 6
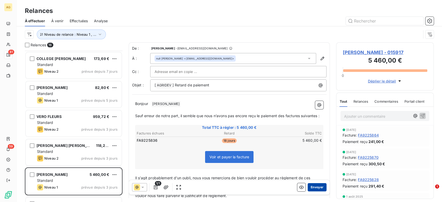
click at [312, 185] on button "Envoyer" at bounding box center [317, 187] width 19 height 8
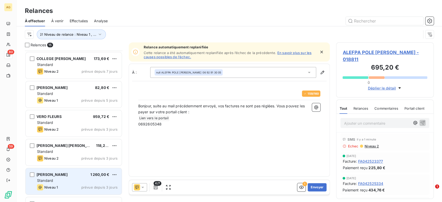
click at [62, 180] on div "Standard" at bounding box center [77, 180] width 81 height 5
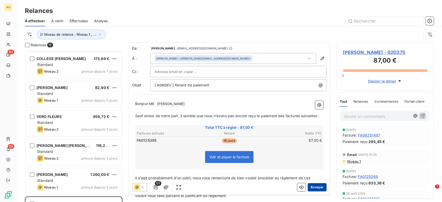
click at [314, 184] on button "Envoyer" at bounding box center [317, 187] width 19 height 8
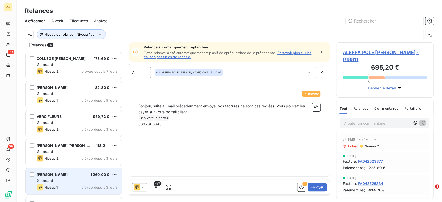
click at [71, 185] on div "Niveau 1 prévue depuis 3 jours" at bounding box center [77, 187] width 81 height 6
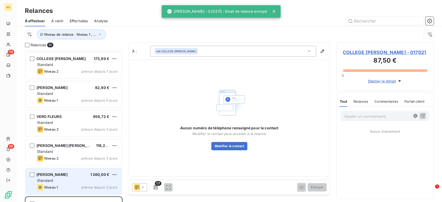
click at [74, 182] on div "Standard" at bounding box center [77, 180] width 81 height 5
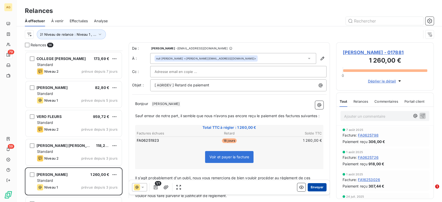
click at [312, 189] on button "Envoyer" at bounding box center [317, 187] width 19 height 8
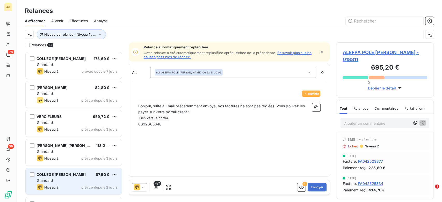
click at [66, 184] on div "COLLEGE [PERSON_NAME] 87,50 € Standard Niveau 2 prévue depuis 2 jours" at bounding box center [74, 181] width 96 height 26
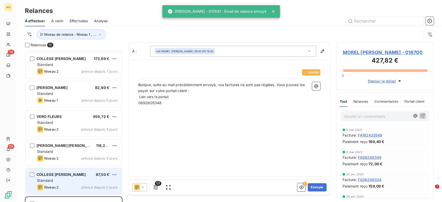
click at [66, 184] on div "COLLEGE [PERSON_NAME] 87,50 € Standard Niveau 2 prévue depuis 2 jours" at bounding box center [74, 181] width 96 height 26
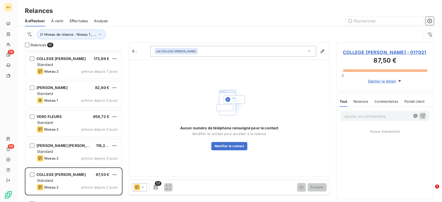
click at [138, 188] on icon at bounding box center [137, 187] width 6 height 6
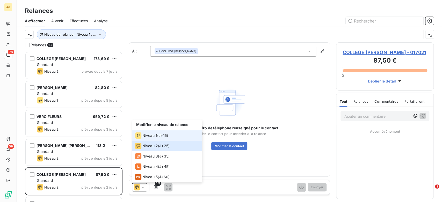
click at [161, 134] on span "J+15 )" at bounding box center [163, 135] width 10 height 5
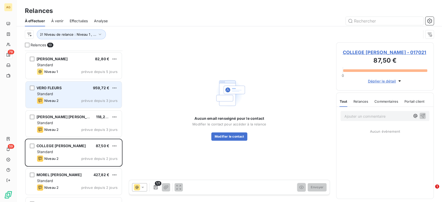
scroll to position [144, 0]
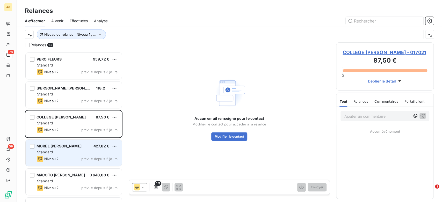
click at [71, 152] on div "Standard" at bounding box center [77, 152] width 81 height 5
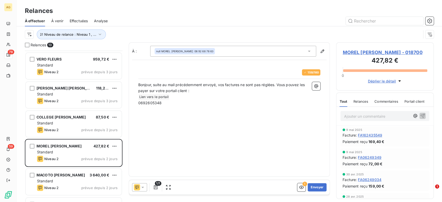
click at [144, 188] on icon at bounding box center [142, 187] width 5 height 5
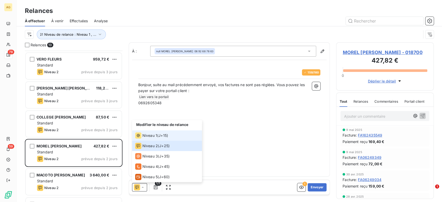
click at [163, 135] on span "J+15 )" at bounding box center [163, 135] width 10 height 5
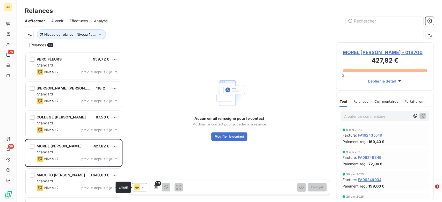
click at [140, 186] on icon at bounding box center [142, 187] width 5 height 5
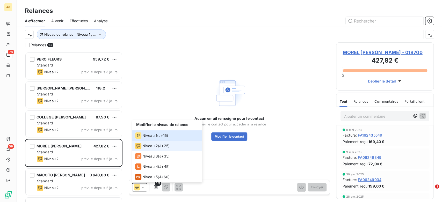
click at [152, 147] on span "Niveau 2" at bounding box center [150, 145] width 16 height 5
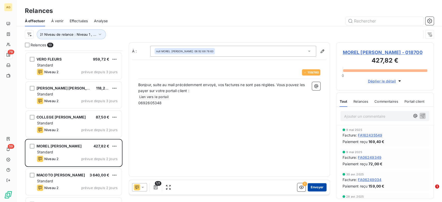
click at [317, 189] on button "Envoyer" at bounding box center [317, 187] width 19 height 8
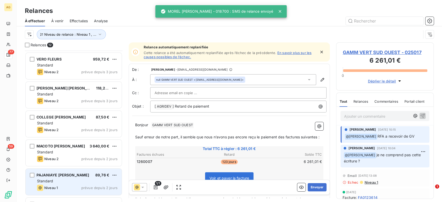
click at [77, 177] on span "PAJANIAYE [PERSON_NAME]" at bounding box center [63, 175] width 53 height 4
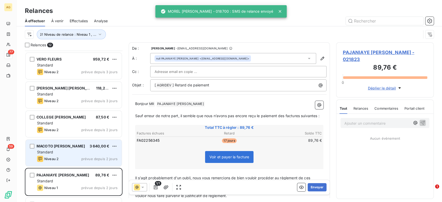
click at [81, 159] on div "Niveau 2 prévue depuis 2 jours" at bounding box center [77, 159] width 81 height 6
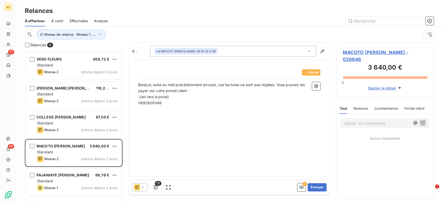
click at [130, 187] on div "1/1 ! Envoyer" at bounding box center [229, 187] width 201 height 15
click at [144, 186] on icon at bounding box center [142, 187] width 5 height 5
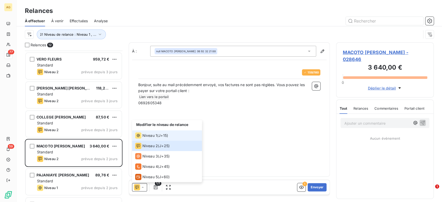
click at [158, 138] on div "Niveau 1 ( J+15 )" at bounding box center [151, 136] width 33 height 6
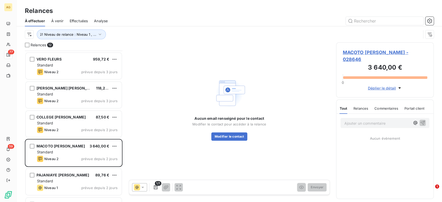
click at [141, 187] on icon at bounding box center [142, 187] width 5 height 5
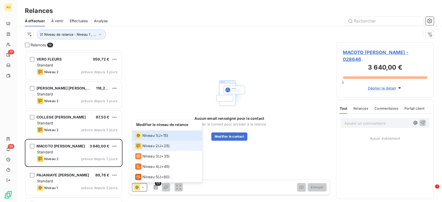
click at [154, 144] on span "Niveau 2" at bounding box center [150, 145] width 16 height 5
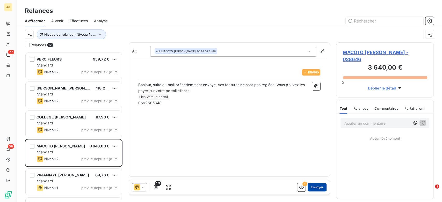
click at [320, 190] on button "Envoyer" at bounding box center [317, 187] width 19 height 8
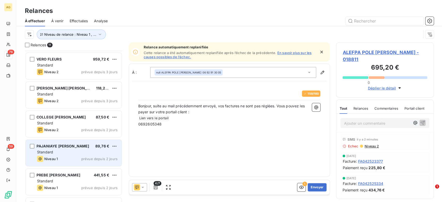
click at [75, 164] on div "PAJANIAYE [PERSON_NAME] 89,76 € Standard Niveau 1 prévue depuis 2 jours" at bounding box center [74, 153] width 96 height 26
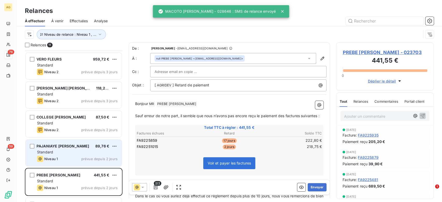
click at [76, 161] on div "Niveau 1 prévue depuis 2 jours" at bounding box center [77, 159] width 81 height 6
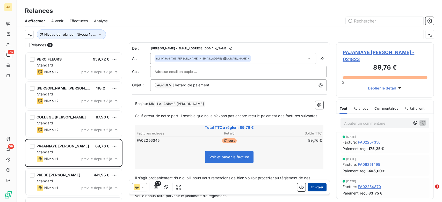
click at [315, 189] on button "Envoyer" at bounding box center [317, 187] width 19 height 8
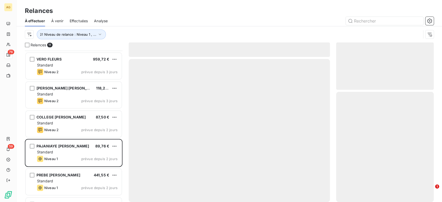
scroll to position [139, 0]
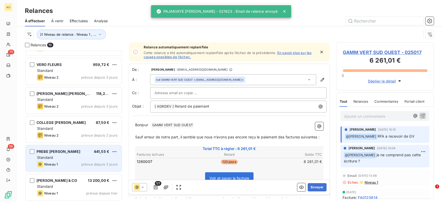
click at [66, 165] on div "Niveau 1 prévue depuis 2 jours" at bounding box center [77, 164] width 81 height 6
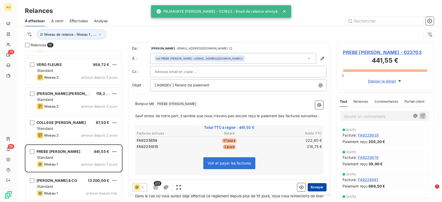
click at [316, 185] on button "Envoyer" at bounding box center [317, 187] width 19 height 8
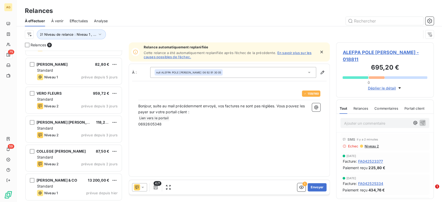
scroll to position [110, 0]
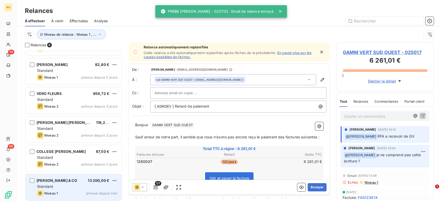
click at [77, 192] on div "Niveau 1 prévue depuis hier" at bounding box center [77, 193] width 81 height 6
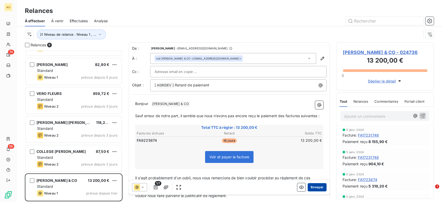
click at [314, 187] on button "Envoyer" at bounding box center [317, 187] width 19 height 8
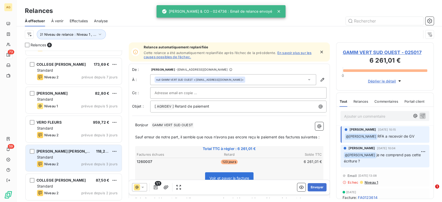
scroll to position [52, 0]
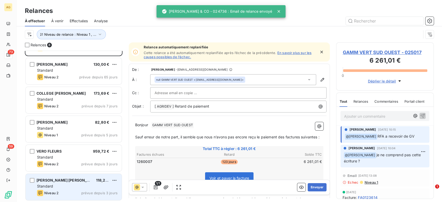
click at [73, 187] on div "Standard" at bounding box center [77, 186] width 81 height 5
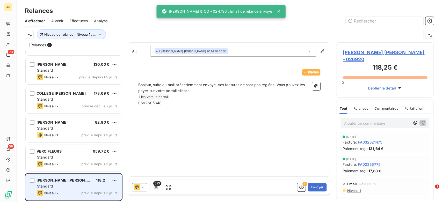
scroll to position [81, 0]
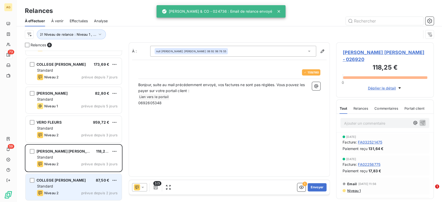
click at [74, 187] on div "Standard" at bounding box center [77, 186] width 81 height 5
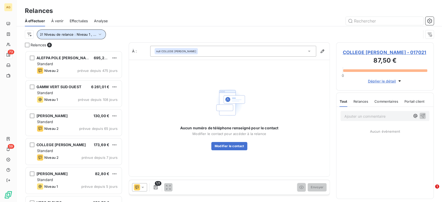
click at [91, 38] on button "Niveau de relance : Niveau 1 , ..." at bounding box center [71, 35] width 69 height 10
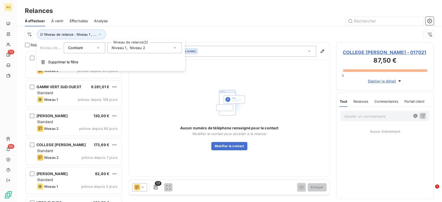
click at [142, 51] on div "Niveau 1 , Niveau 2" at bounding box center [144, 47] width 75 height 11
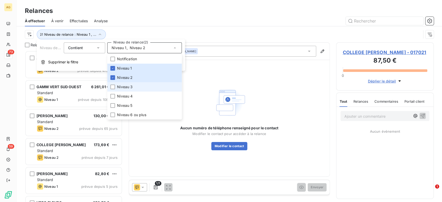
click at [118, 86] on span "Niveau 3" at bounding box center [125, 86] width 16 height 5
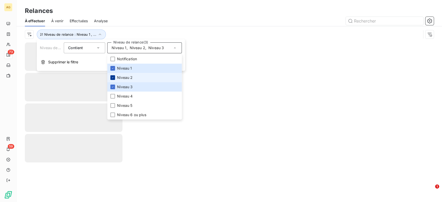
click at [114, 76] on div at bounding box center [112, 77] width 5 height 5
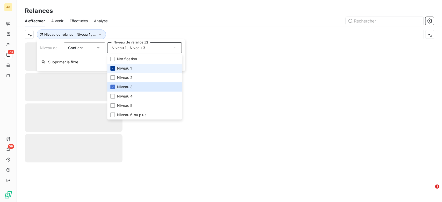
click at [113, 69] on icon at bounding box center [112, 68] width 3 height 3
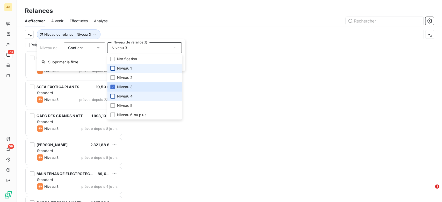
scroll to position [147, 93]
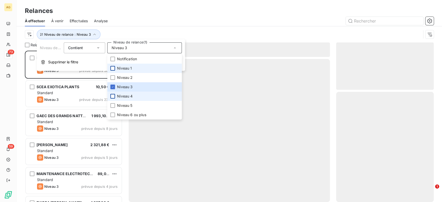
click at [114, 94] on div at bounding box center [112, 96] width 5 height 5
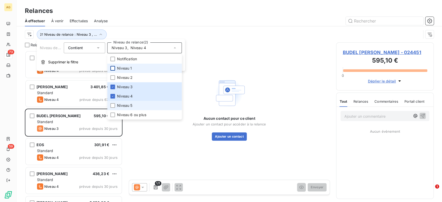
click at [116, 104] on li "Niveau 5" at bounding box center [144, 105] width 75 height 9
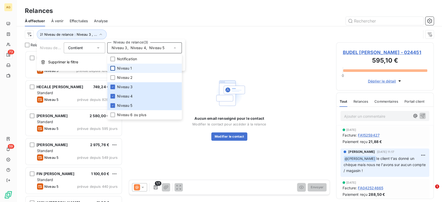
click at [158, 156] on div "Aucun email renseigné pour le contact Modifier le contact pour accéder à la rel…" at bounding box center [229, 108] width 201 height 132
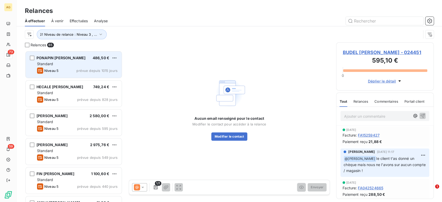
click at [60, 66] on div "Standard" at bounding box center [77, 63] width 81 height 5
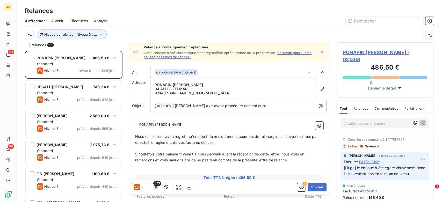
click at [208, 141] on span "Nous constatons avec regret, qu'en dépit de nos différents courriers de relance…" at bounding box center [227, 139] width 184 height 10
click at [361, 52] on span "PONAPIN [PERSON_NAME] - 021368" at bounding box center [385, 56] width 85 height 14
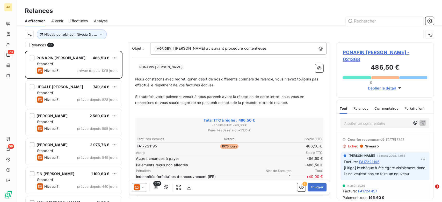
click at [142, 186] on icon at bounding box center [142, 187] width 5 height 5
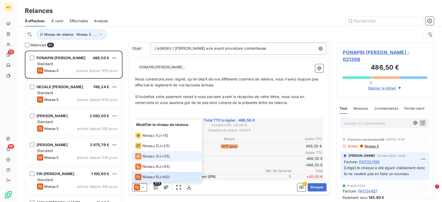
click at [159, 155] on div "Niveau 3 ( J+35 )" at bounding box center [152, 156] width 34 height 6
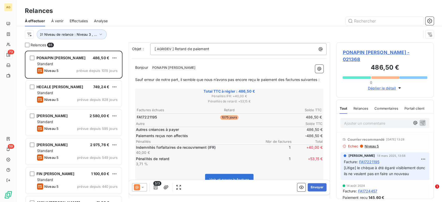
scroll to position [57, 0]
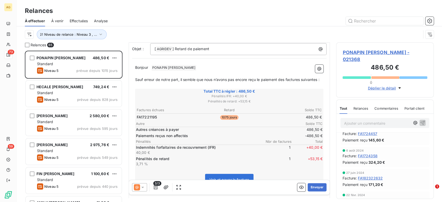
click at [364, 108] on span "Relances" at bounding box center [360, 108] width 15 height 4
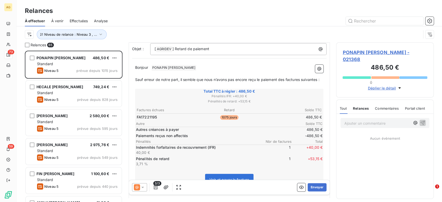
scroll to position [0, 0]
click at [143, 185] on icon at bounding box center [142, 187] width 5 height 5
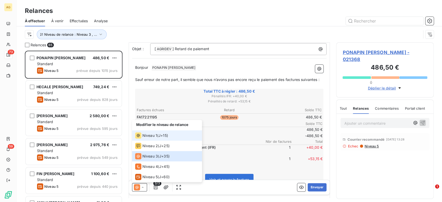
click at [161, 136] on span "J+15 )" at bounding box center [163, 135] width 10 height 5
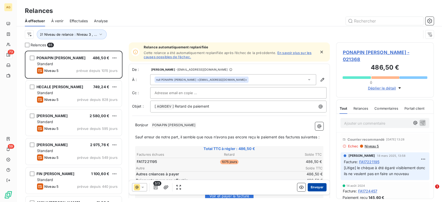
click at [314, 186] on button "Envoyer" at bounding box center [317, 187] width 19 height 8
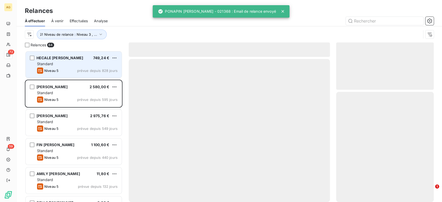
click at [80, 73] on div "Niveau 5 prévue depuis 828 jours" at bounding box center [77, 71] width 81 height 6
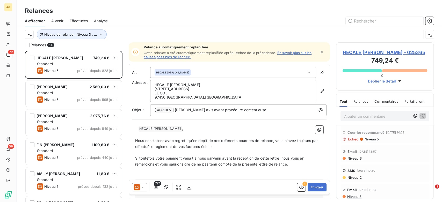
click at [371, 51] on span "HECALE [PERSON_NAME] - 025365" at bounding box center [385, 52] width 85 height 7
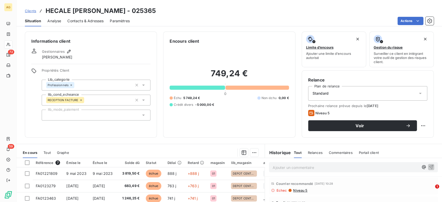
click at [83, 23] on span "Contacts & Adresses" at bounding box center [85, 20] width 36 height 5
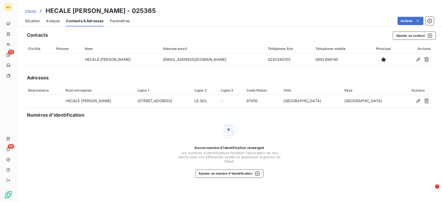
click at [35, 22] on span "Situation" at bounding box center [32, 20] width 15 height 5
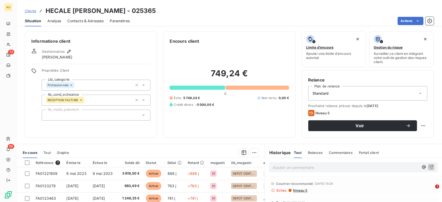
scroll to position [29, 0]
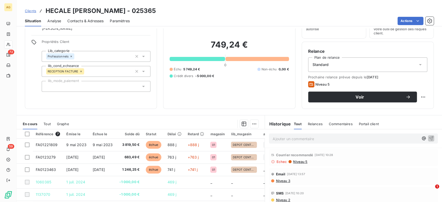
click at [89, 22] on span "Contacts & Adresses" at bounding box center [85, 20] width 36 height 5
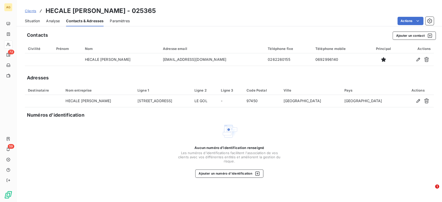
click at [31, 20] on span "Situation" at bounding box center [32, 20] width 15 height 5
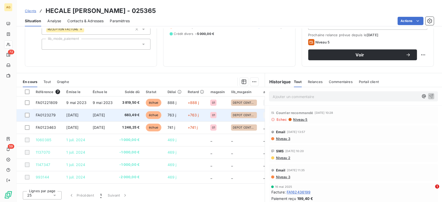
scroll to position [0, 0]
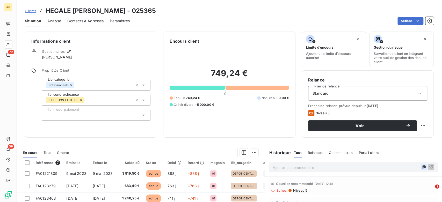
click at [421, 168] on icon "button" at bounding box center [423, 167] width 5 height 5
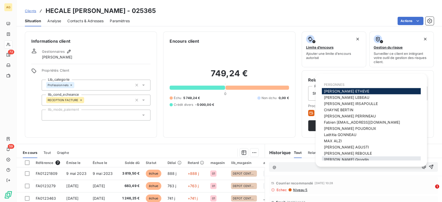
click at [356, 157] on div "[PERSON_NAME]" at bounding box center [371, 160] width 99 height 6
click at [346, 159] on span "[PERSON_NAME]" at bounding box center [346, 159] width 45 height 4
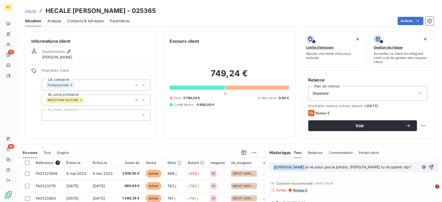
click at [429, 165] on icon "button" at bounding box center [431, 167] width 5 height 5
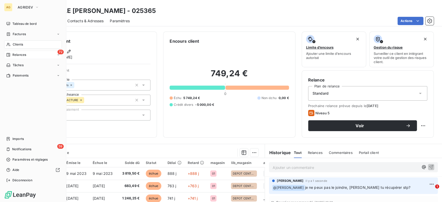
click at [23, 55] on span "Relances" at bounding box center [19, 55] width 14 height 5
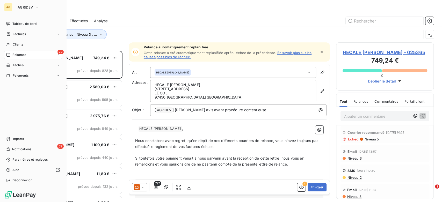
scroll to position [147, 93]
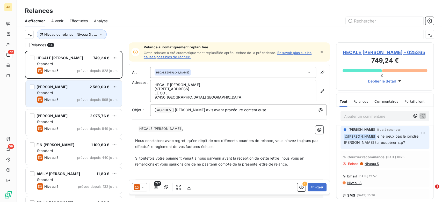
click at [83, 91] on div "Standard" at bounding box center [77, 92] width 81 height 5
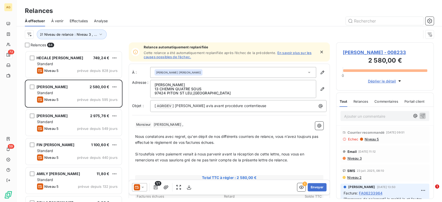
click at [369, 50] on span "[PERSON_NAME] - 008233" at bounding box center [385, 52] width 85 height 7
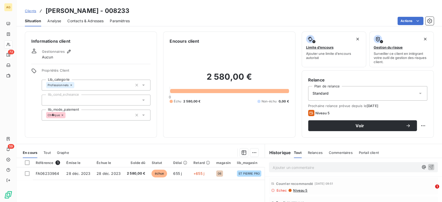
click at [90, 24] on div "Contacts & Adresses" at bounding box center [85, 21] width 36 height 11
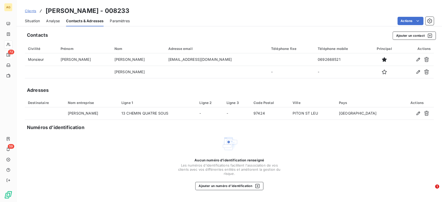
click at [27, 20] on span "Situation" at bounding box center [32, 20] width 15 height 5
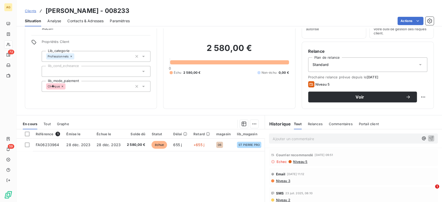
click at [81, 22] on span "Contacts & Adresses" at bounding box center [85, 20] width 36 height 5
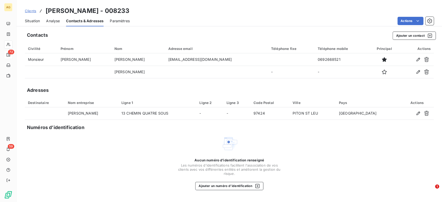
click at [34, 24] on div "Situation" at bounding box center [32, 21] width 15 height 11
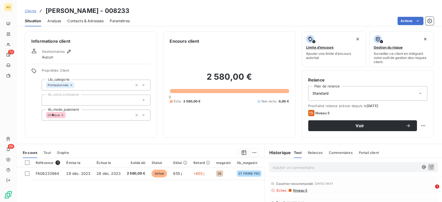
click at [275, 167] on p "Ajouter un commentaire ﻿" at bounding box center [346, 167] width 146 height 6
click at [429, 166] on icon "button" at bounding box center [431, 166] width 5 height 5
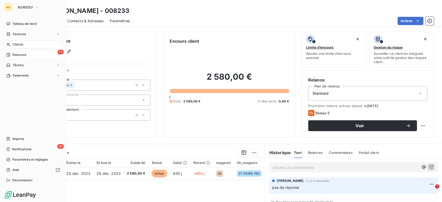
click at [12, 54] on span "Relances" at bounding box center [19, 55] width 14 height 5
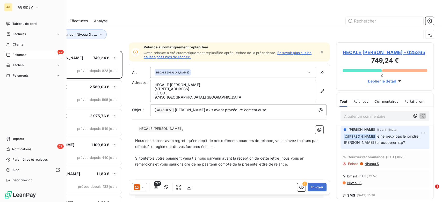
scroll to position [147, 93]
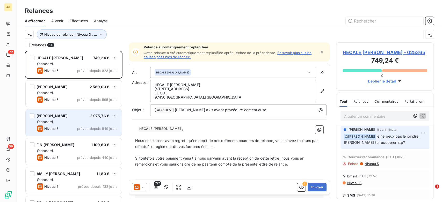
click at [81, 118] on div "[PERSON_NAME] 2 975,76 €" at bounding box center [77, 116] width 81 height 5
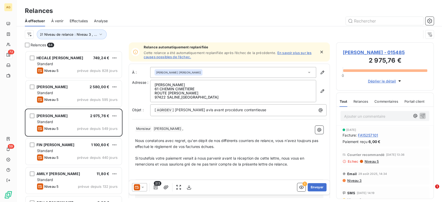
click at [381, 51] on span "[PERSON_NAME] - 015485" at bounding box center [385, 52] width 85 height 7
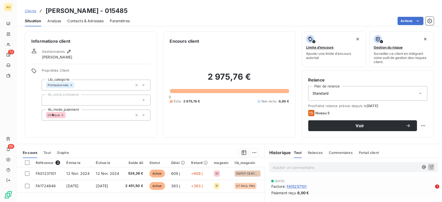
click at [90, 22] on span "Contacts & Adresses" at bounding box center [85, 20] width 36 height 5
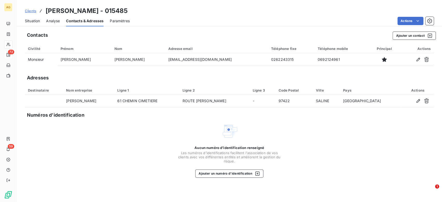
click at [32, 24] on div "Situation" at bounding box center [32, 21] width 15 height 11
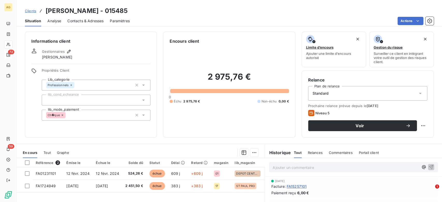
scroll to position [29, 0]
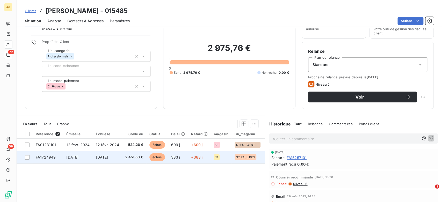
click at [135, 157] on span "2 451,50 €" at bounding box center [134, 157] width 18 height 5
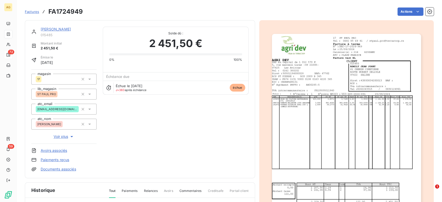
click at [325, 104] on img "button" at bounding box center [346, 139] width 149 height 211
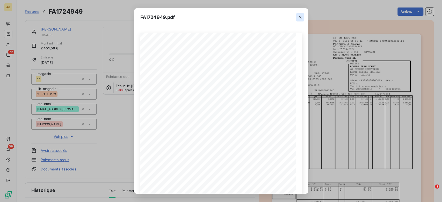
click at [300, 14] on button "button" at bounding box center [300, 17] width 8 height 8
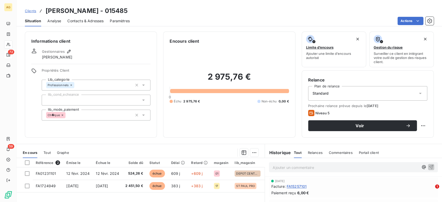
click at [94, 20] on span "Contacts & Adresses" at bounding box center [85, 20] width 36 height 5
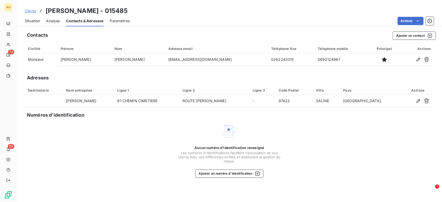
click at [30, 20] on span "Situation" at bounding box center [32, 20] width 15 height 5
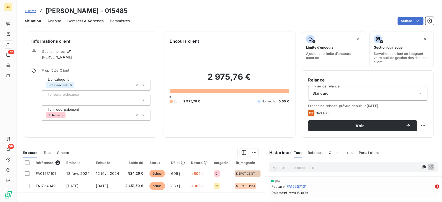
scroll to position [57, 0]
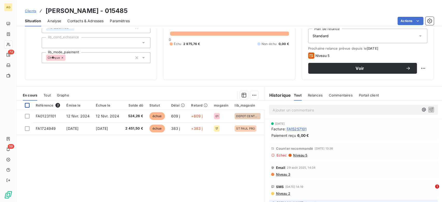
click at [25, 104] on div at bounding box center [27, 105] width 5 height 5
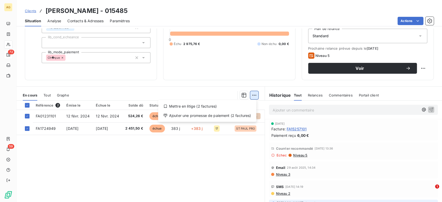
click at [252, 93] on html "AG 72 59 Clients [PERSON_NAME] - 015485 Situation Analyse Contacts & Adresses P…" at bounding box center [221, 101] width 442 height 202
click at [236, 116] on div "Ajouter une promesse de paiement (2 factures)" at bounding box center [207, 116] width 94 height 8
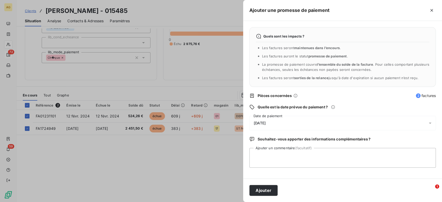
click at [279, 120] on div "[DATE]" at bounding box center [342, 123] width 186 height 15
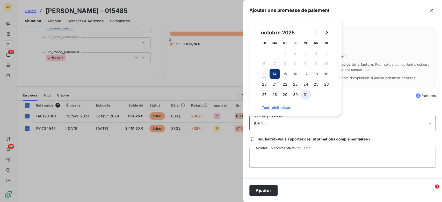
click at [304, 96] on button "31" at bounding box center [306, 95] width 10 height 10
click at [268, 156] on textarea "Ajouter un commentaire (facultatif)" at bounding box center [342, 158] width 186 height 20
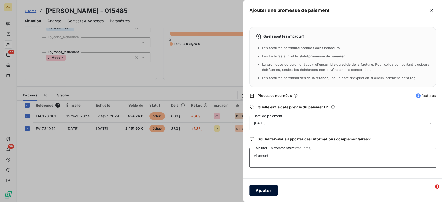
type textarea "virement"
click at [269, 186] on button "Ajouter" at bounding box center [263, 190] width 28 height 11
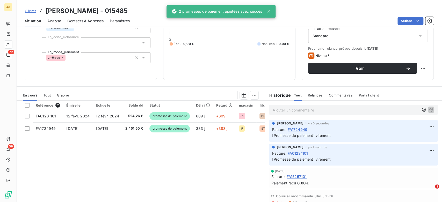
scroll to position [0, 0]
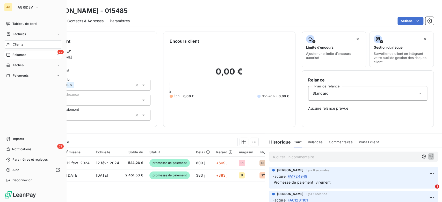
click at [14, 55] on span "Relances" at bounding box center [19, 55] width 14 height 5
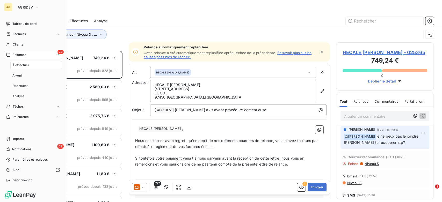
scroll to position [147, 93]
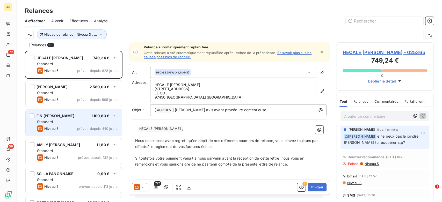
click at [76, 128] on div "Niveau 5 prévue depuis 440 jours" at bounding box center [77, 129] width 81 height 6
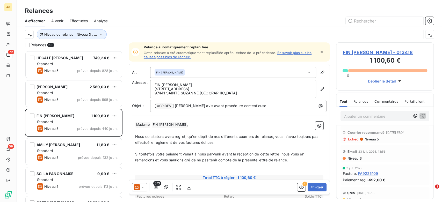
click at [383, 54] on span "FIN [PERSON_NAME] - 013418" at bounding box center [385, 52] width 85 height 7
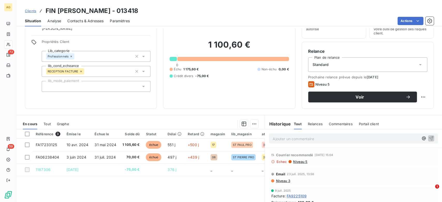
scroll to position [71, 0]
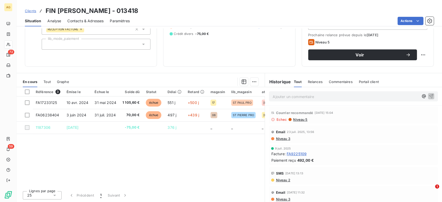
click at [336, 80] on span "Commentaires" at bounding box center [341, 82] width 24 height 4
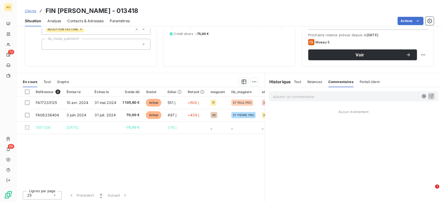
click at [311, 83] on div "Relances" at bounding box center [314, 81] width 15 height 11
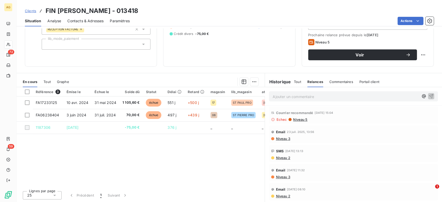
click at [298, 81] on div "Tout Relances Commentaires Portail client" at bounding box center [336, 81] width 85 height 11
click at [297, 81] on span "Tout" at bounding box center [297, 82] width 7 height 4
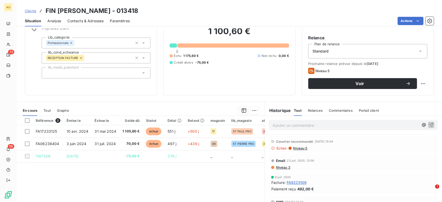
scroll to position [0, 0]
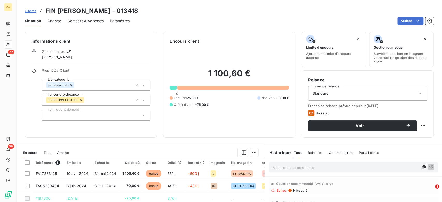
click at [92, 18] on span "Contacts & Adresses" at bounding box center [85, 20] width 36 height 5
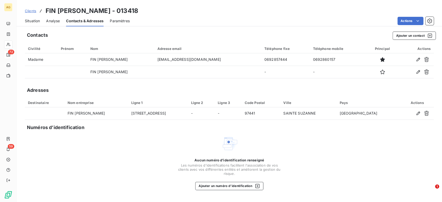
click at [36, 23] on span "Situation" at bounding box center [32, 20] width 15 height 5
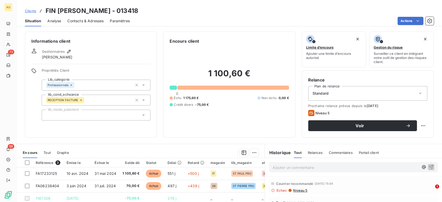
scroll to position [29, 0]
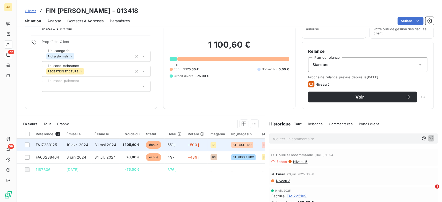
click at [134, 145] on span "1 105,60 €" at bounding box center [130, 144] width 17 height 5
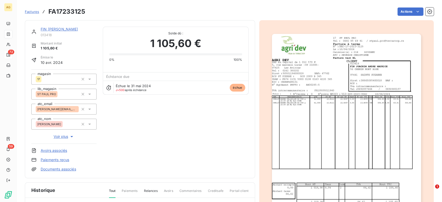
click at [380, 141] on img "button" at bounding box center [346, 139] width 149 height 211
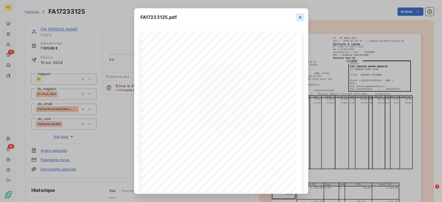
click at [302, 20] on button "button" at bounding box center [300, 17] width 8 height 8
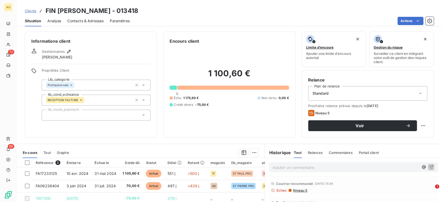
click at [83, 19] on span "Contacts & Adresses" at bounding box center [85, 20] width 36 height 5
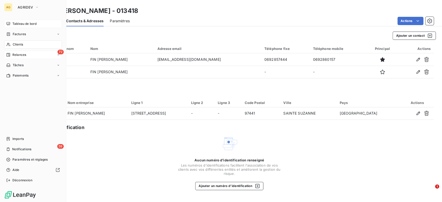
click at [37, 23] on div "Tableau de bord" at bounding box center [33, 24] width 58 height 8
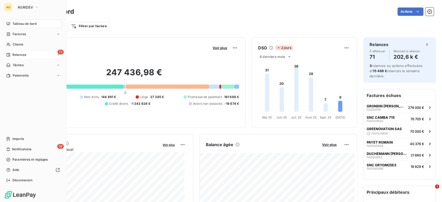
click at [30, 55] on div "72 Relances" at bounding box center [33, 55] width 58 height 8
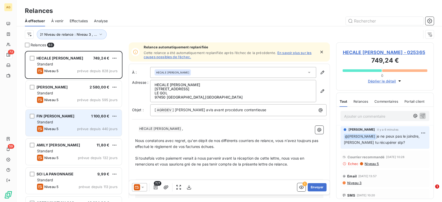
click at [70, 120] on div "Standard" at bounding box center [77, 122] width 81 height 5
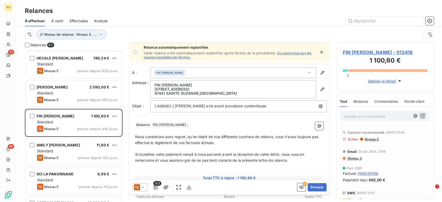
scroll to position [29, 0]
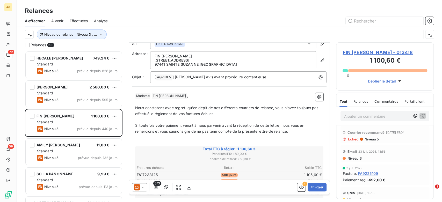
click at [364, 51] on span "FIN [PERSON_NAME] - 013418" at bounding box center [385, 52] width 85 height 7
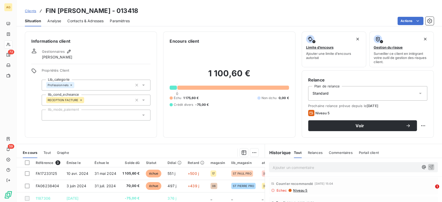
click at [114, 142] on div "Informations client Gestionnaires [PERSON_NAME] Propriétés Client Lib_categorie…" at bounding box center [229, 115] width 425 height 174
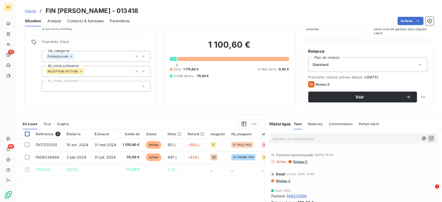
click at [25, 132] on div at bounding box center [27, 134] width 5 height 5
click at [252, 126] on html "AG 72 59 Clients FIN [PERSON_NAME] - 013418 Situation Analyse Contacts & Adress…" at bounding box center [221, 101] width 442 height 202
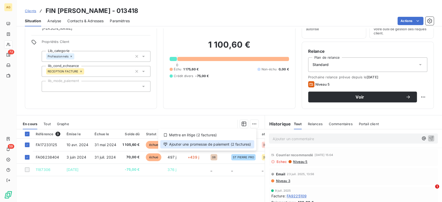
click at [217, 144] on div "Ajouter une promesse de paiement (2 factures)" at bounding box center [207, 144] width 94 height 8
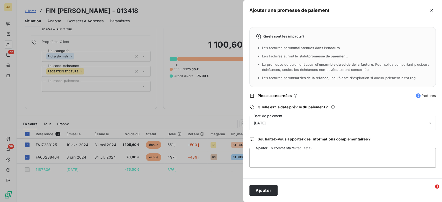
click at [279, 122] on div "[DATE]" at bounding box center [342, 123] width 186 height 15
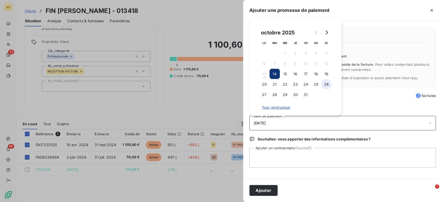
click at [327, 84] on button "26" at bounding box center [326, 84] width 10 height 10
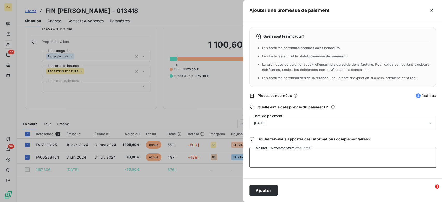
click at [279, 156] on textarea "Ajouter un commentaire (facultatif)" at bounding box center [342, 158] width 186 height 20
type textarea "c"
type textarea "CB4 ST BENOIT"
click at [267, 184] on div "Ajouter" at bounding box center [342, 191] width 199 height 24
click at [275, 190] on button "Ajouter" at bounding box center [263, 190] width 28 height 11
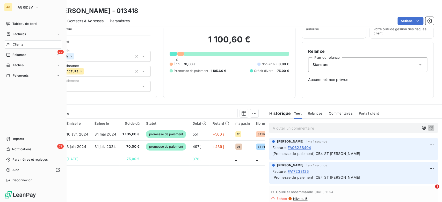
click at [12, 53] on div "Relances" at bounding box center [16, 55] width 20 height 5
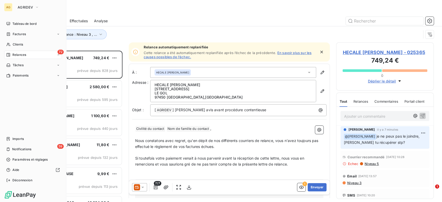
scroll to position [147, 93]
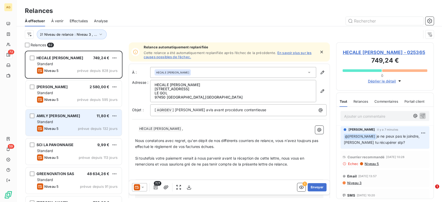
click at [86, 123] on div "Standard" at bounding box center [77, 121] width 81 height 5
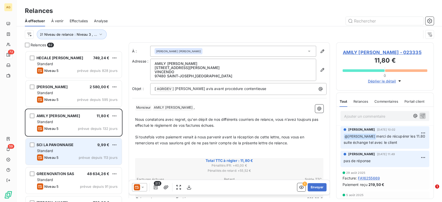
click at [95, 148] on div "SCI LA PANONNAISE 9,99 € Standard Niveau 5 prévue depuis 113 jours" at bounding box center [74, 152] width 96 height 26
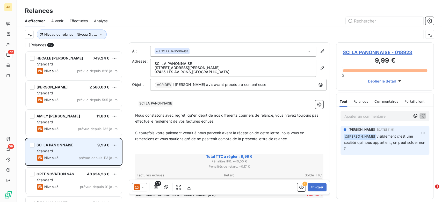
scroll to position [29, 0]
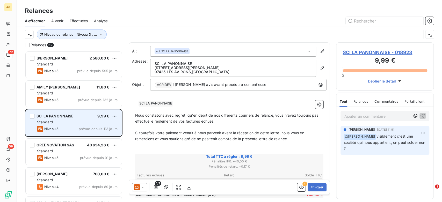
click at [95, 148] on div "GREENOVATION SAS 48 634,26 € Standard Niveau 5 prévue depuis 91 jours" at bounding box center [74, 152] width 96 height 26
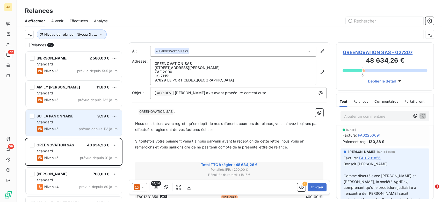
scroll to position [58, 0]
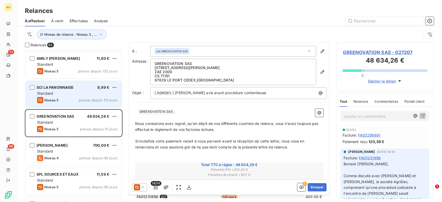
click at [95, 148] on div "[PERSON_NAME] 700,00 € Standard Niveau 4 prévue depuis 89 jours" at bounding box center [74, 152] width 96 height 26
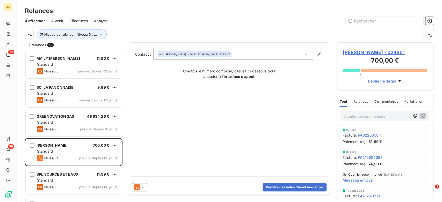
click at [379, 52] on span "[PERSON_NAME] - 024851" at bounding box center [385, 52] width 85 height 7
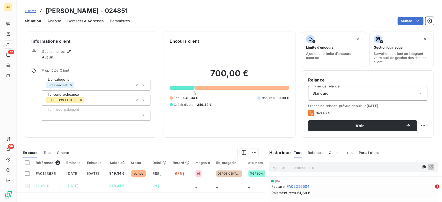
click at [90, 21] on span "Contacts & Adresses" at bounding box center [85, 20] width 36 height 5
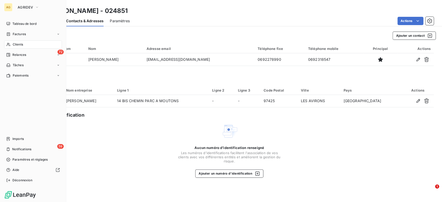
click at [13, 44] on span "Clients" at bounding box center [18, 44] width 10 height 5
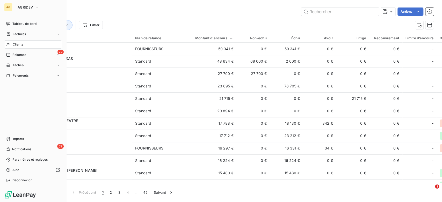
click at [25, 50] on nav "Tableau de bord Factures Clients 72 Relances Tâches Paiements" at bounding box center [33, 50] width 58 height 60
click at [23, 54] on span "Relances" at bounding box center [19, 55] width 14 height 5
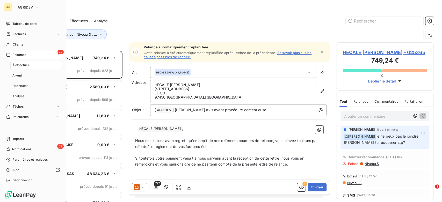
scroll to position [147, 93]
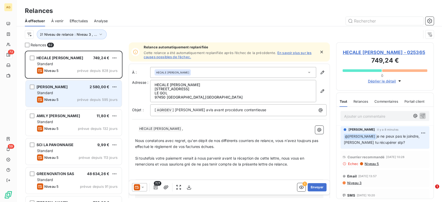
click at [86, 92] on div "Standard" at bounding box center [77, 92] width 81 height 5
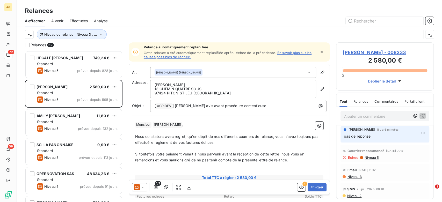
click at [75, 22] on span "Effectuées" at bounding box center [79, 20] width 18 height 5
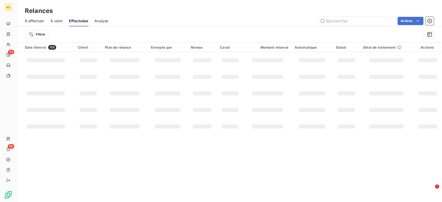
click at [37, 20] on span "À effectuer" at bounding box center [34, 20] width 19 height 5
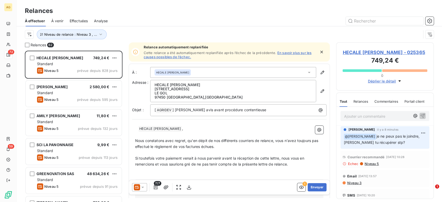
scroll to position [147, 93]
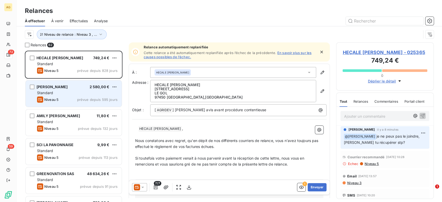
click at [64, 97] on div "Niveau 5 prévue depuis 595 jours" at bounding box center [77, 100] width 81 height 6
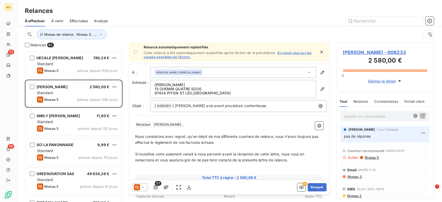
click at [364, 52] on span "[PERSON_NAME] - 008233" at bounding box center [385, 52] width 85 height 7
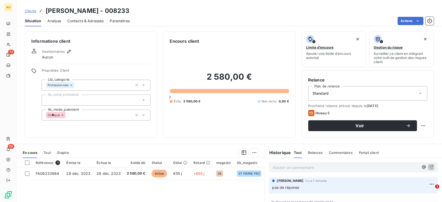
click at [97, 21] on span "Contacts & Adresses" at bounding box center [85, 20] width 36 height 5
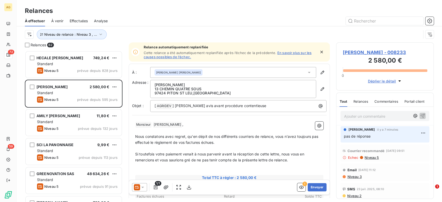
scroll to position [147, 93]
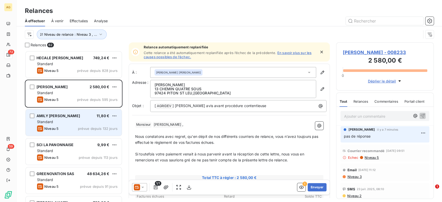
click at [74, 116] on span "AMILY [PERSON_NAME]" at bounding box center [59, 116] width 44 height 4
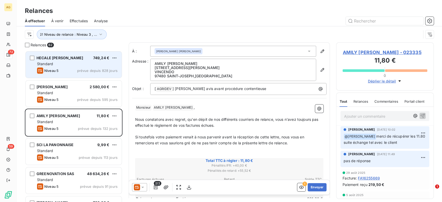
click at [83, 66] on div "Standard" at bounding box center [77, 63] width 81 height 5
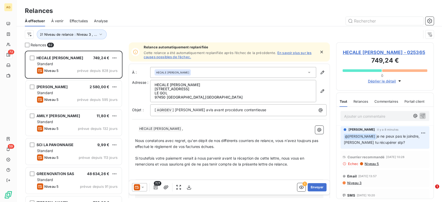
click at [387, 53] on span "HECALE [PERSON_NAME] - 025365" at bounding box center [385, 52] width 85 height 7
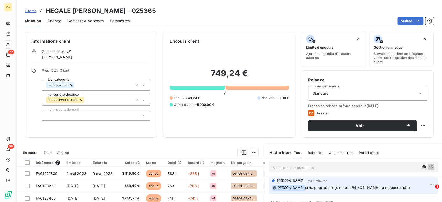
click at [82, 18] on span "Contacts & Adresses" at bounding box center [85, 20] width 36 height 5
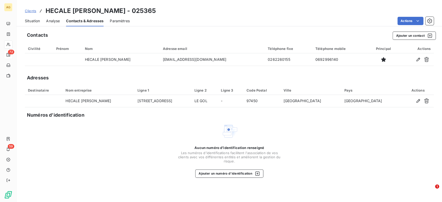
click at [28, 21] on span "Situation" at bounding box center [32, 20] width 15 height 5
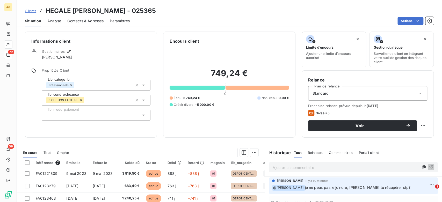
scroll to position [71, 0]
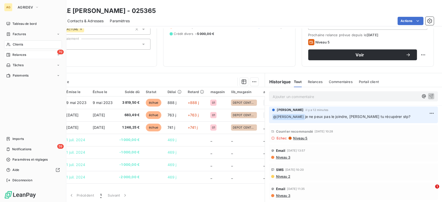
click at [13, 46] on span "Clients" at bounding box center [18, 44] width 10 height 5
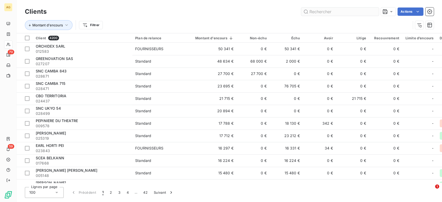
click at [318, 13] on input "text" at bounding box center [340, 12] width 78 height 8
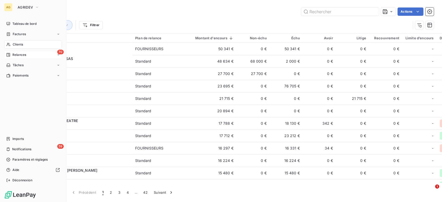
click at [14, 44] on span "Clients" at bounding box center [18, 44] width 10 height 5
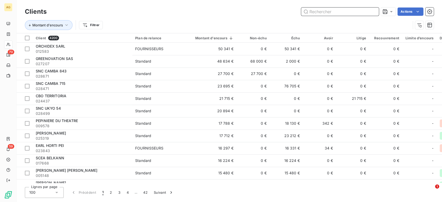
click at [309, 10] on input "text" at bounding box center [340, 12] width 78 height 8
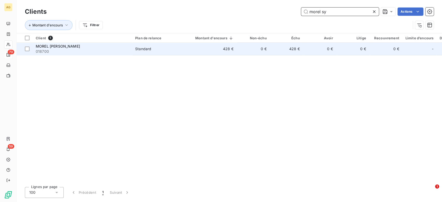
type input "morel sy"
click at [213, 54] on td "428 €" at bounding box center [211, 49] width 51 height 12
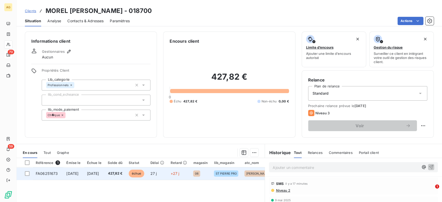
click at [99, 173] on span "[DATE]" at bounding box center [93, 173] width 12 height 4
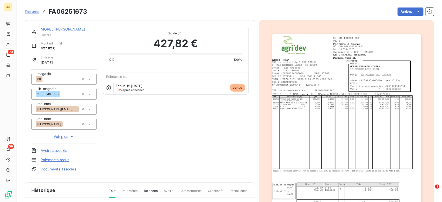
click at [351, 104] on img "button" at bounding box center [346, 139] width 149 height 211
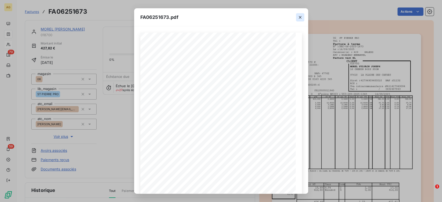
click at [300, 16] on icon "button" at bounding box center [300, 17] width 5 height 5
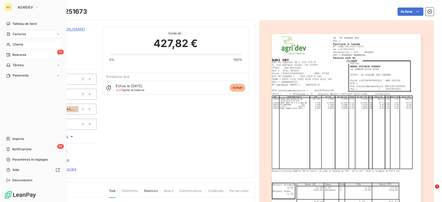
click at [19, 55] on span "Relances" at bounding box center [19, 55] width 14 height 5
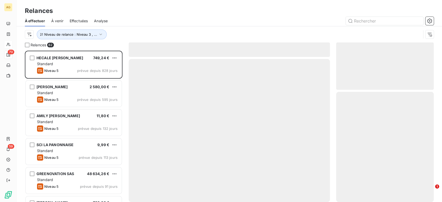
scroll to position [147, 93]
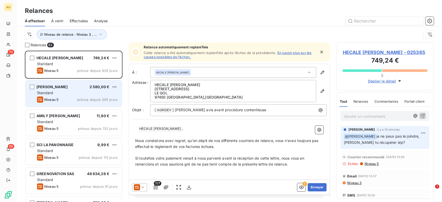
click at [82, 102] on div "Niveau 5 prévue depuis 595 jours" at bounding box center [77, 100] width 81 height 6
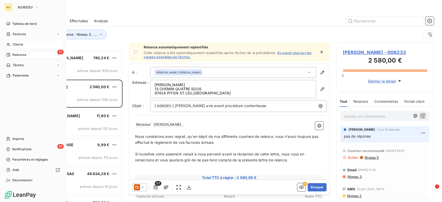
click at [8, 54] on icon at bounding box center [8, 55] width 4 height 4
click at [24, 47] on div "Clients" at bounding box center [33, 44] width 58 height 8
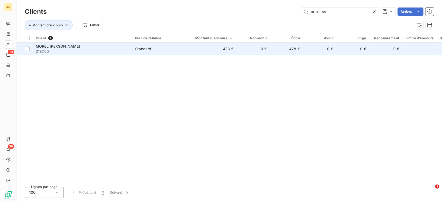
click at [179, 49] on span "Standard" at bounding box center [159, 48] width 48 height 5
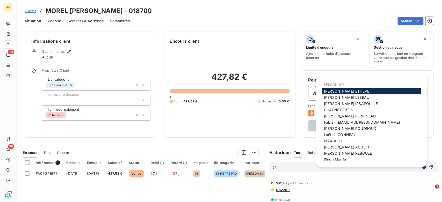
click at [421, 169] on button "button" at bounding box center [424, 167] width 6 height 6
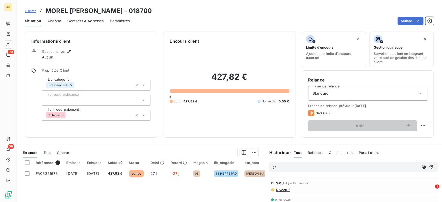
click at [295, 169] on p "@" at bounding box center [346, 167] width 146 height 6
click at [265, 168] on div "@" at bounding box center [353, 167] width 177 height 18
click at [70, 53] on icon "button" at bounding box center [68, 51] width 5 height 5
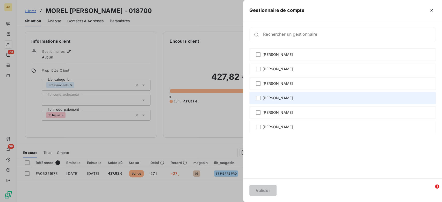
click at [261, 96] on div "[PERSON_NAME]" at bounding box center [342, 98] width 186 height 12
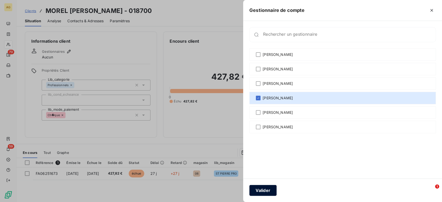
click at [272, 190] on button "Valider" at bounding box center [262, 190] width 27 height 11
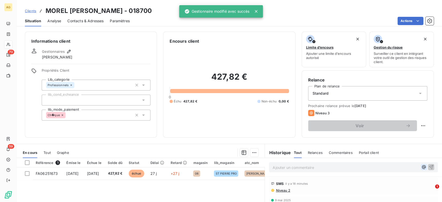
click at [421, 167] on icon "button" at bounding box center [423, 167] width 5 height 5
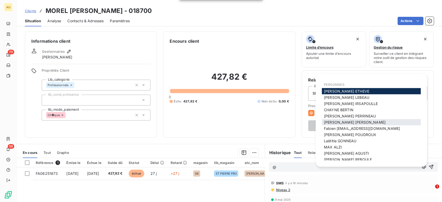
click at [353, 124] on span "[PERSON_NAME]" at bounding box center [355, 122] width 62 height 4
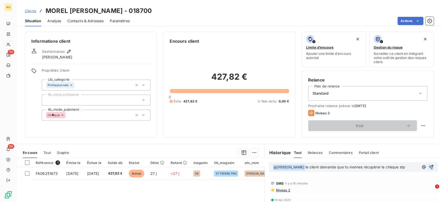
click at [428, 166] on button "button" at bounding box center [431, 167] width 6 height 6
